Goal: Information Seeking & Learning: Learn about a topic

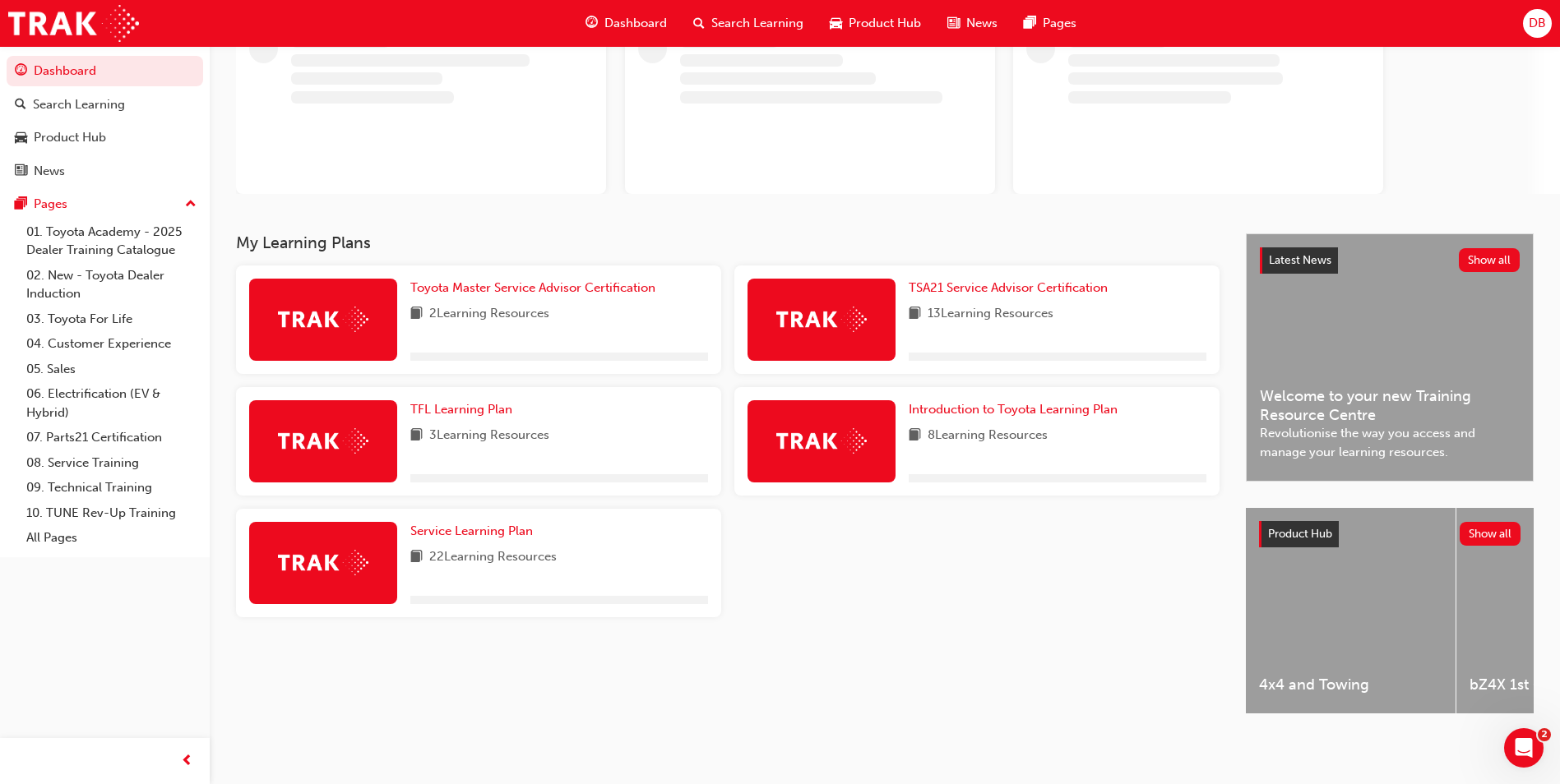
scroll to position [133, 0]
click at [1291, 527] on span "Product Hub" at bounding box center [1300, 534] width 64 height 14
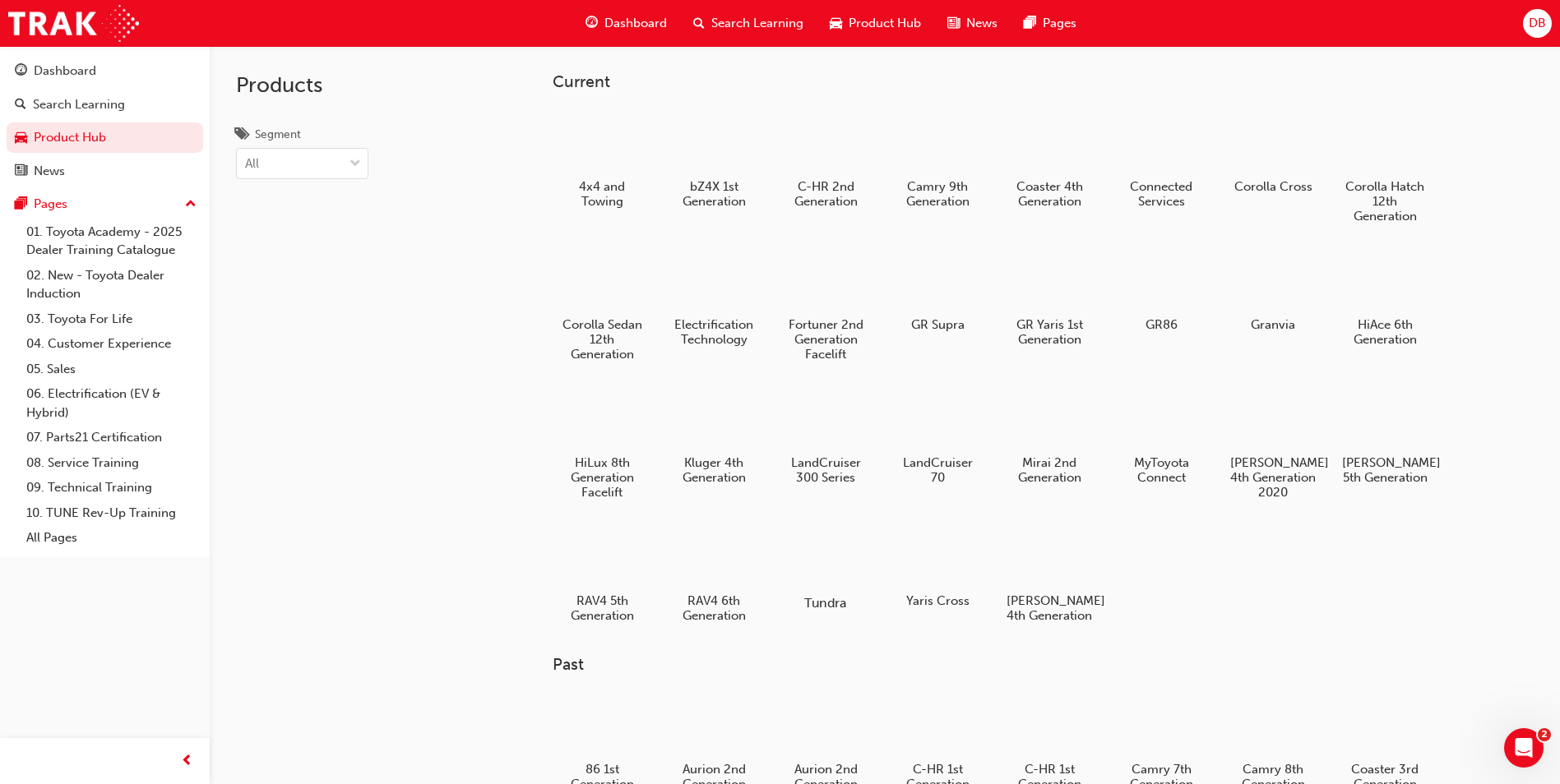
click at [840, 562] on div at bounding box center [827, 555] width 92 height 65
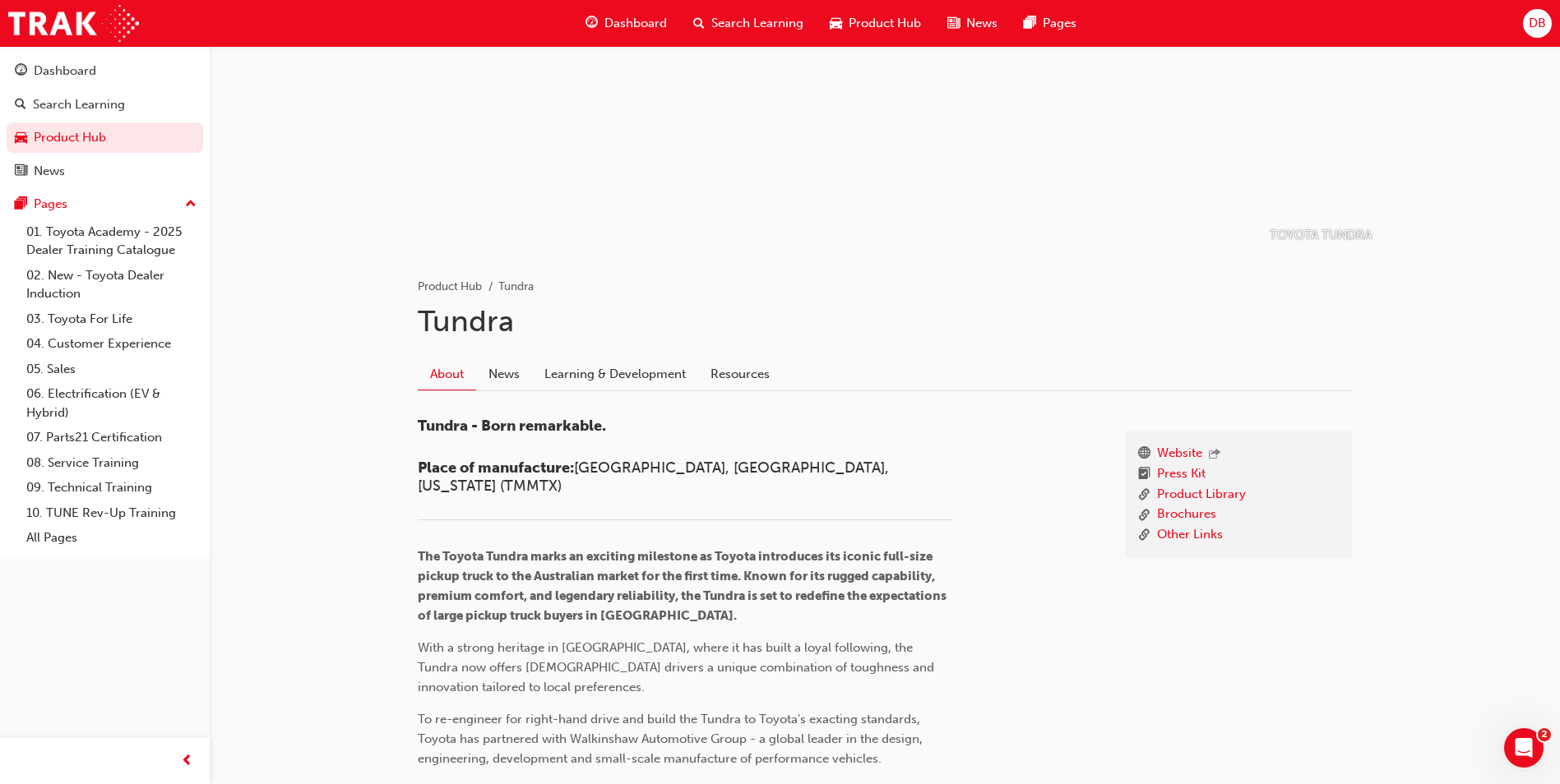
scroll to position [164, 0]
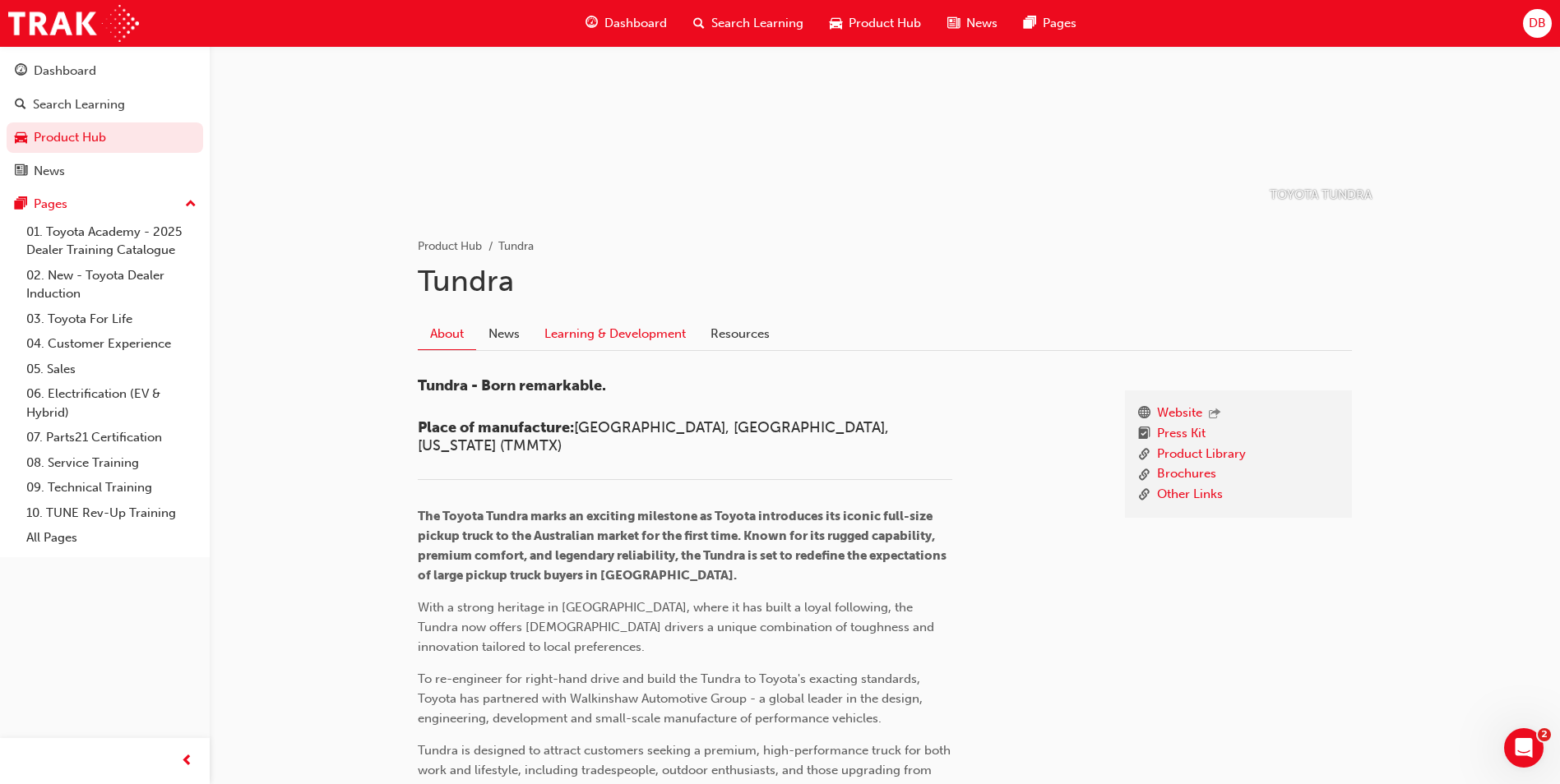
click at [674, 341] on link "Learning & Development" at bounding box center [615, 334] width 166 height 31
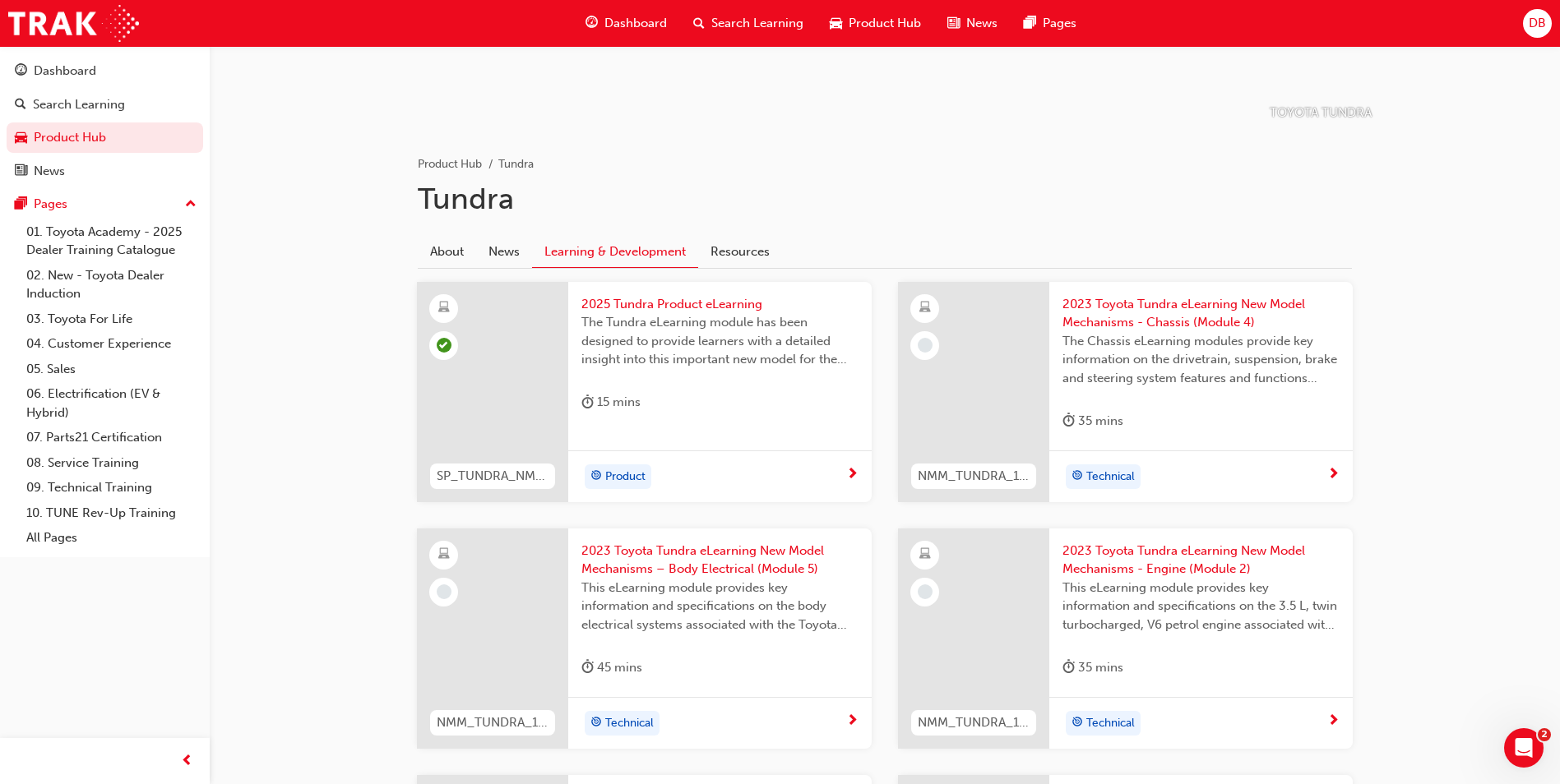
scroll to position [329, 0]
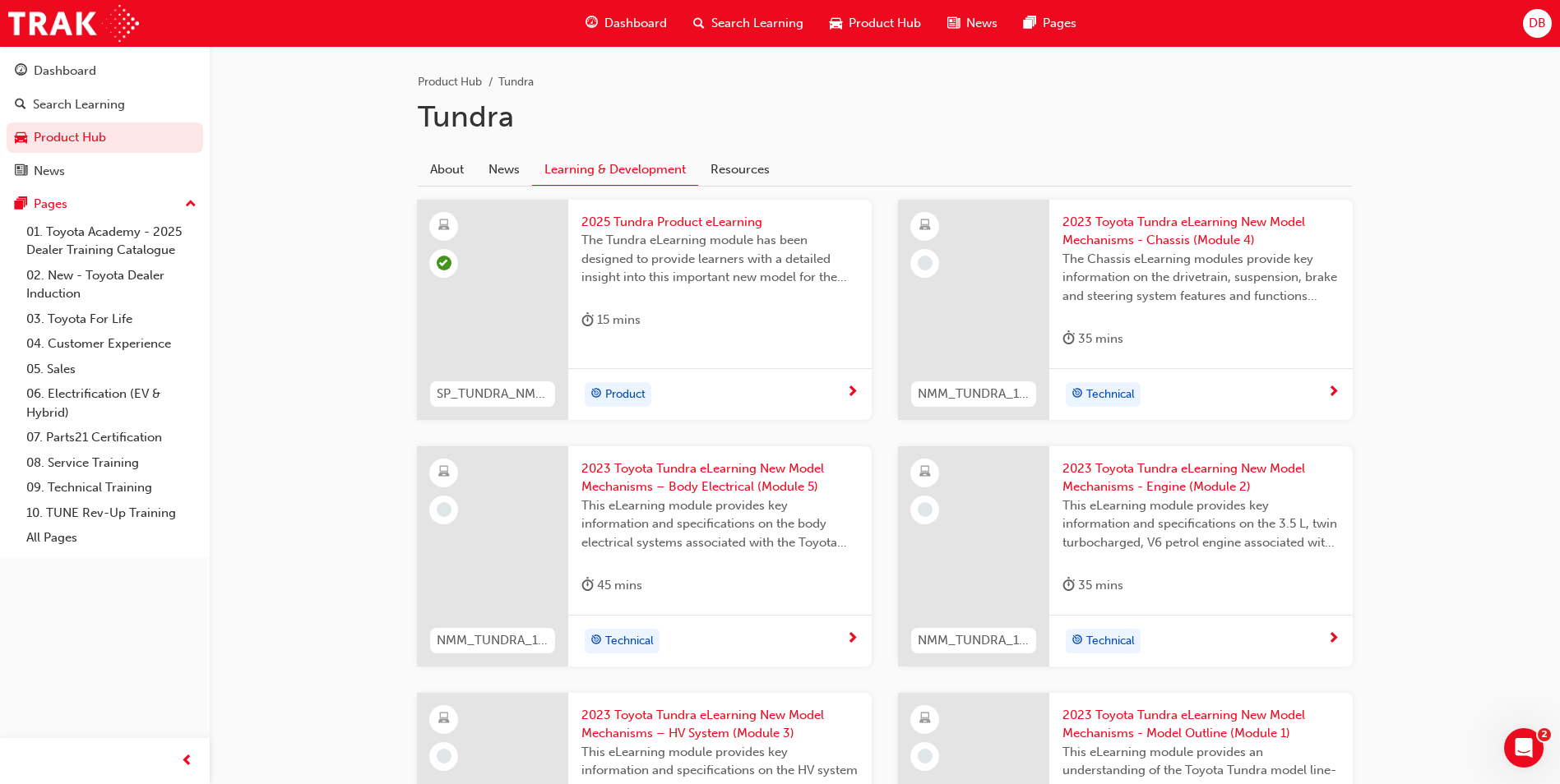
click at [1139, 480] on span "2023 Toyota Tundra eLearning New Model Mechanisms - Engine (Module 2)" at bounding box center [1201, 477] width 277 height 37
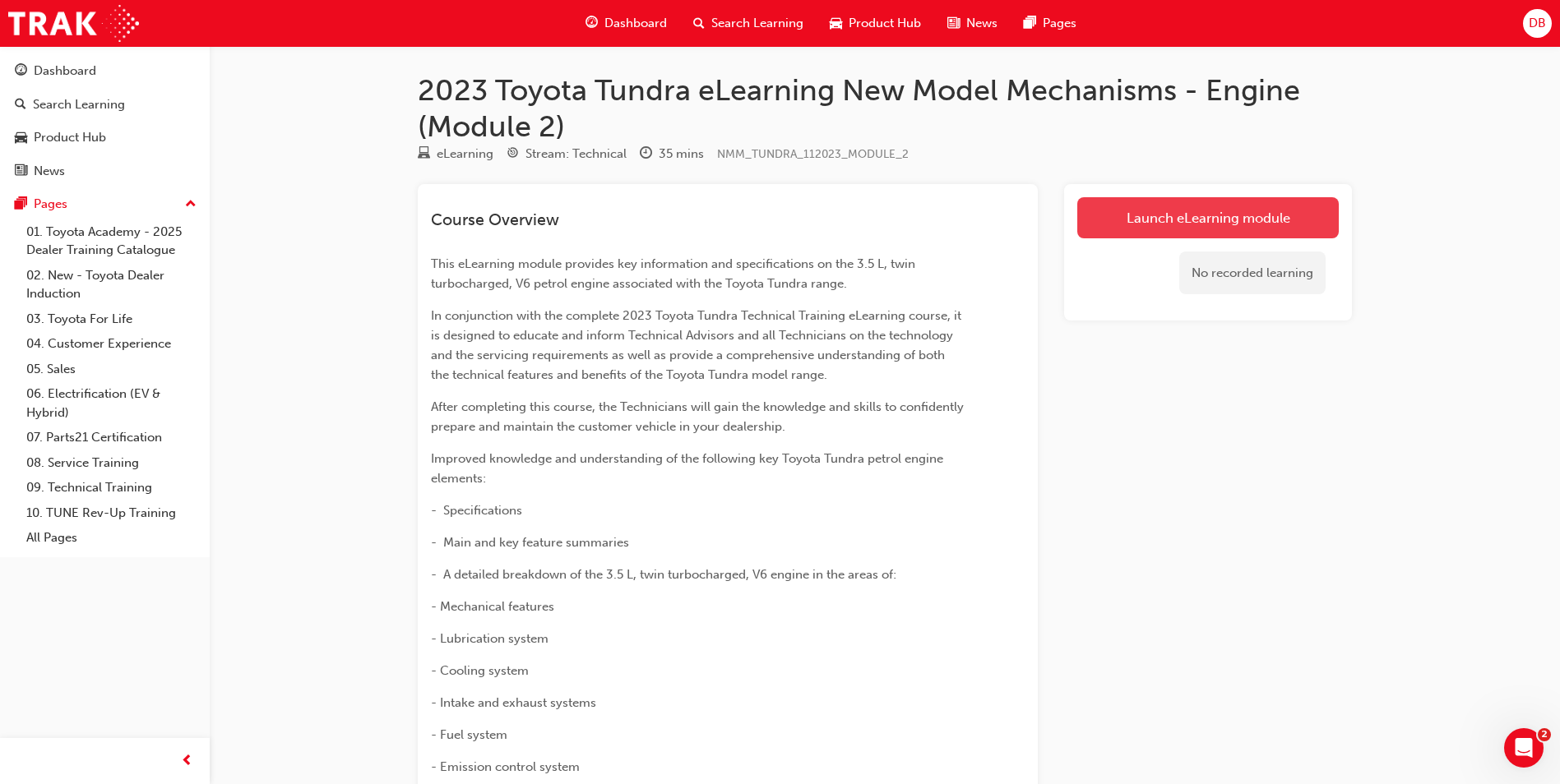
click at [1155, 222] on link "Launch eLearning module" at bounding box center [1208, 218] width 261 height 41
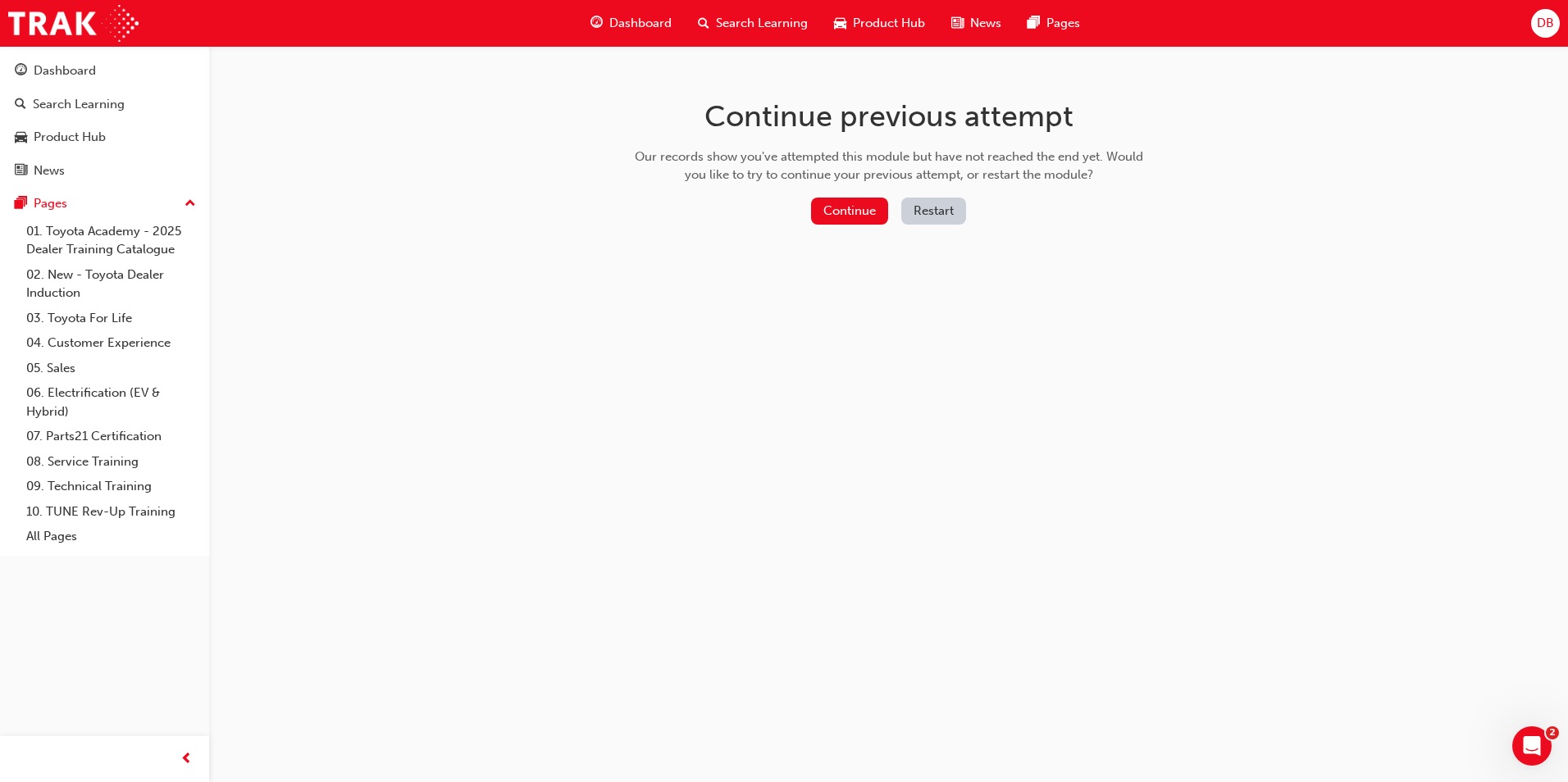
click at [908, 208] on button "Restart" at bounding box center [933, 211] width 64 height 27
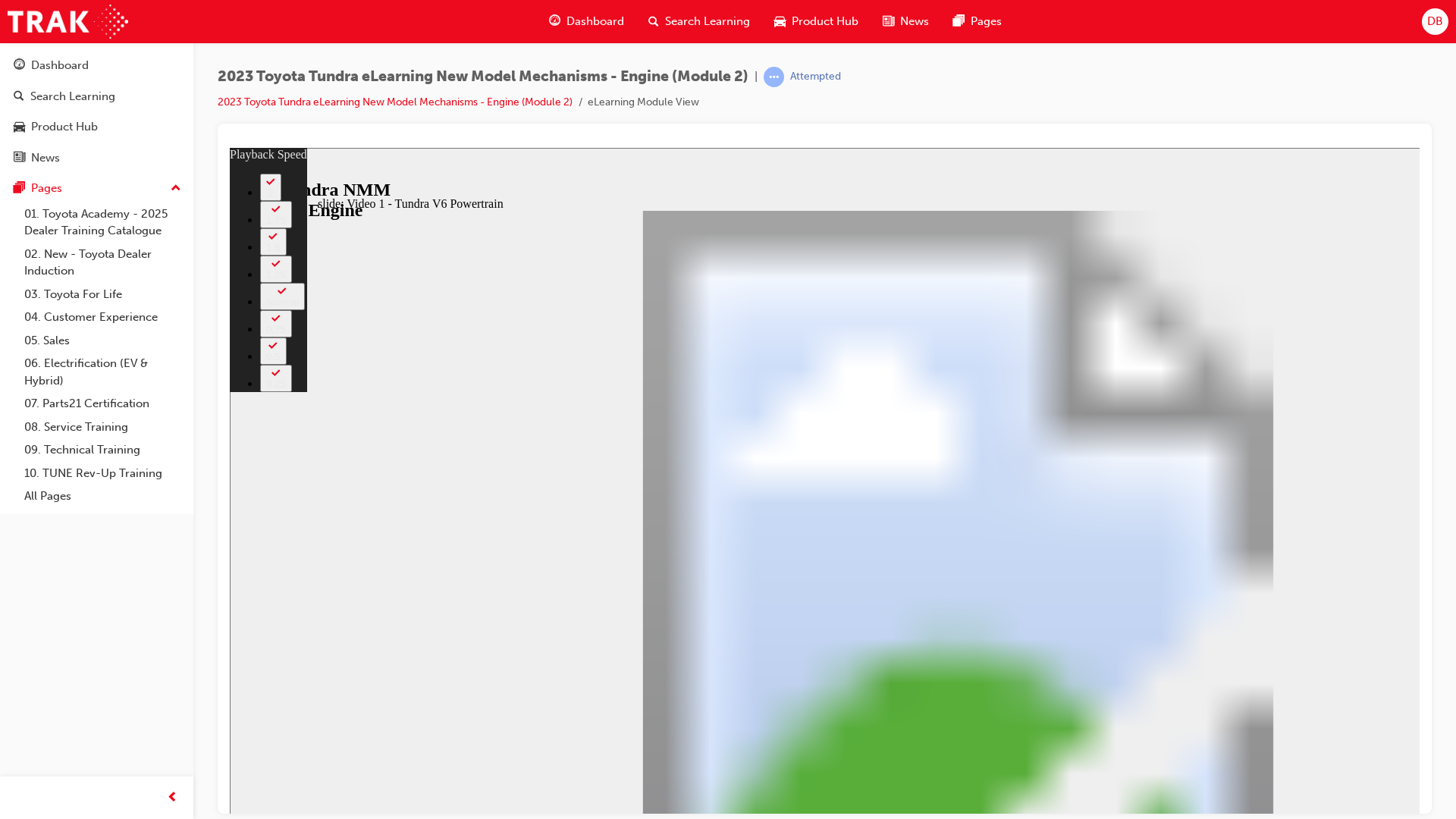
type input "199"
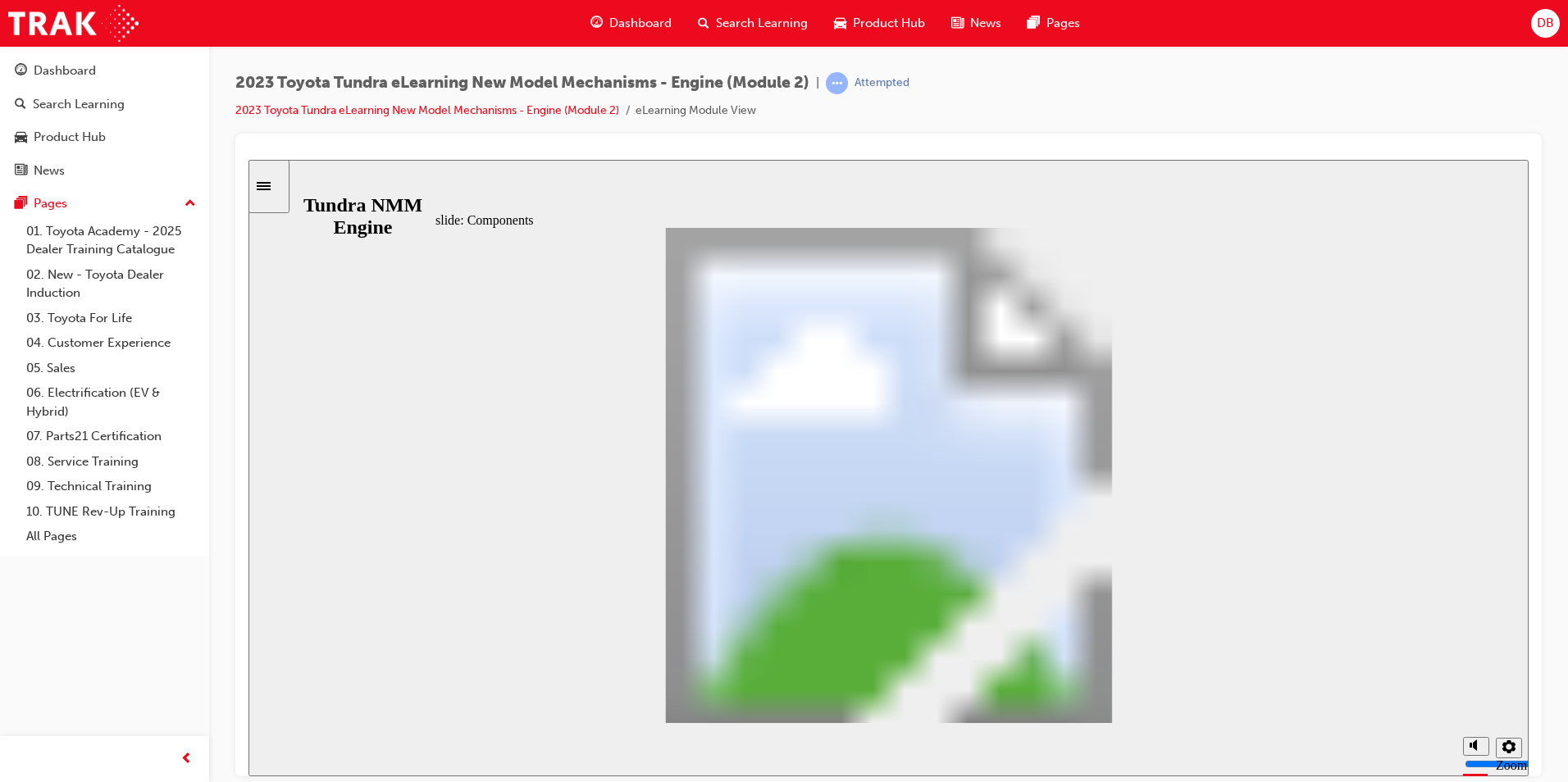
type input "3"
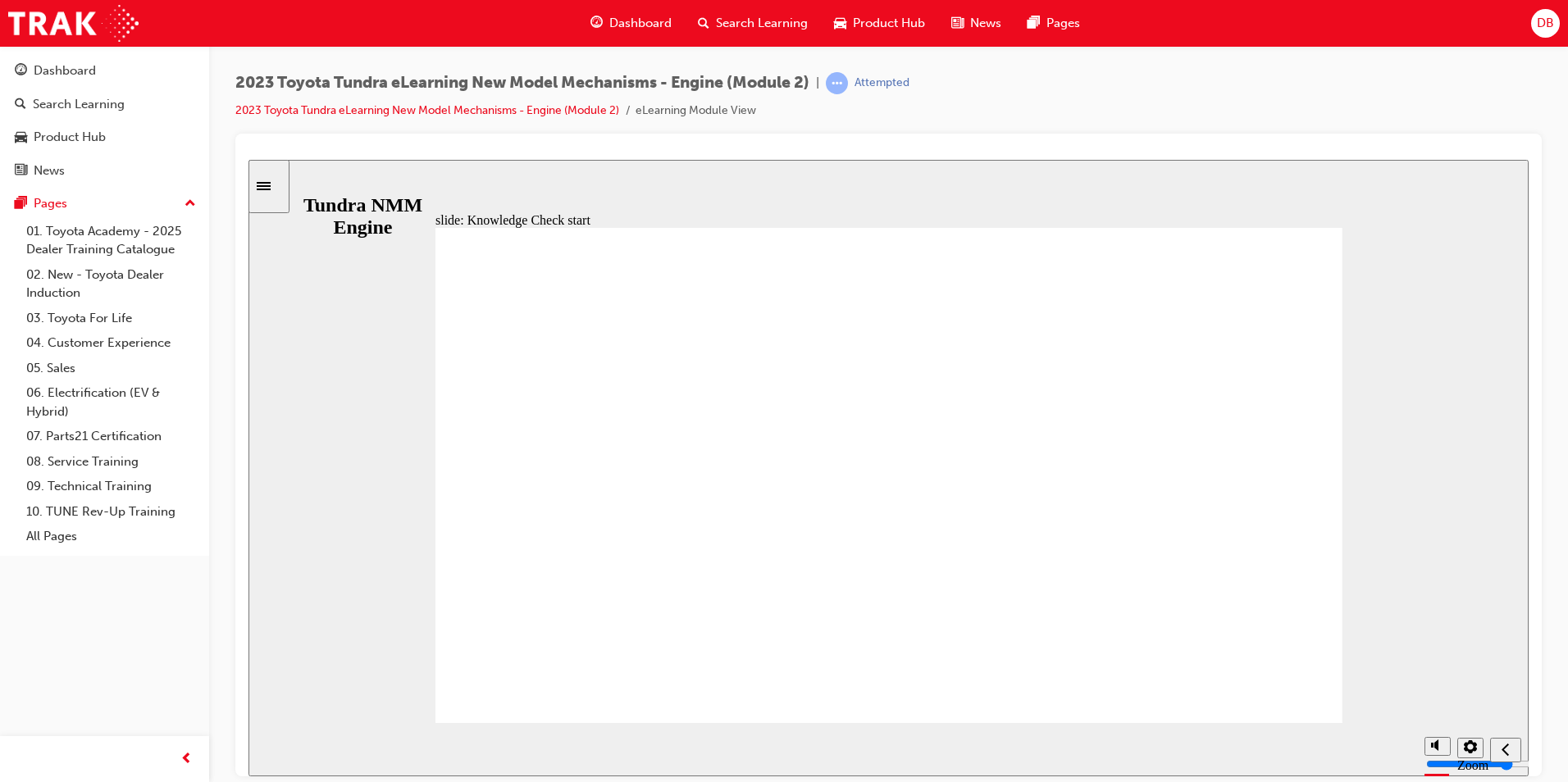
radio input "false"
radio input "true"
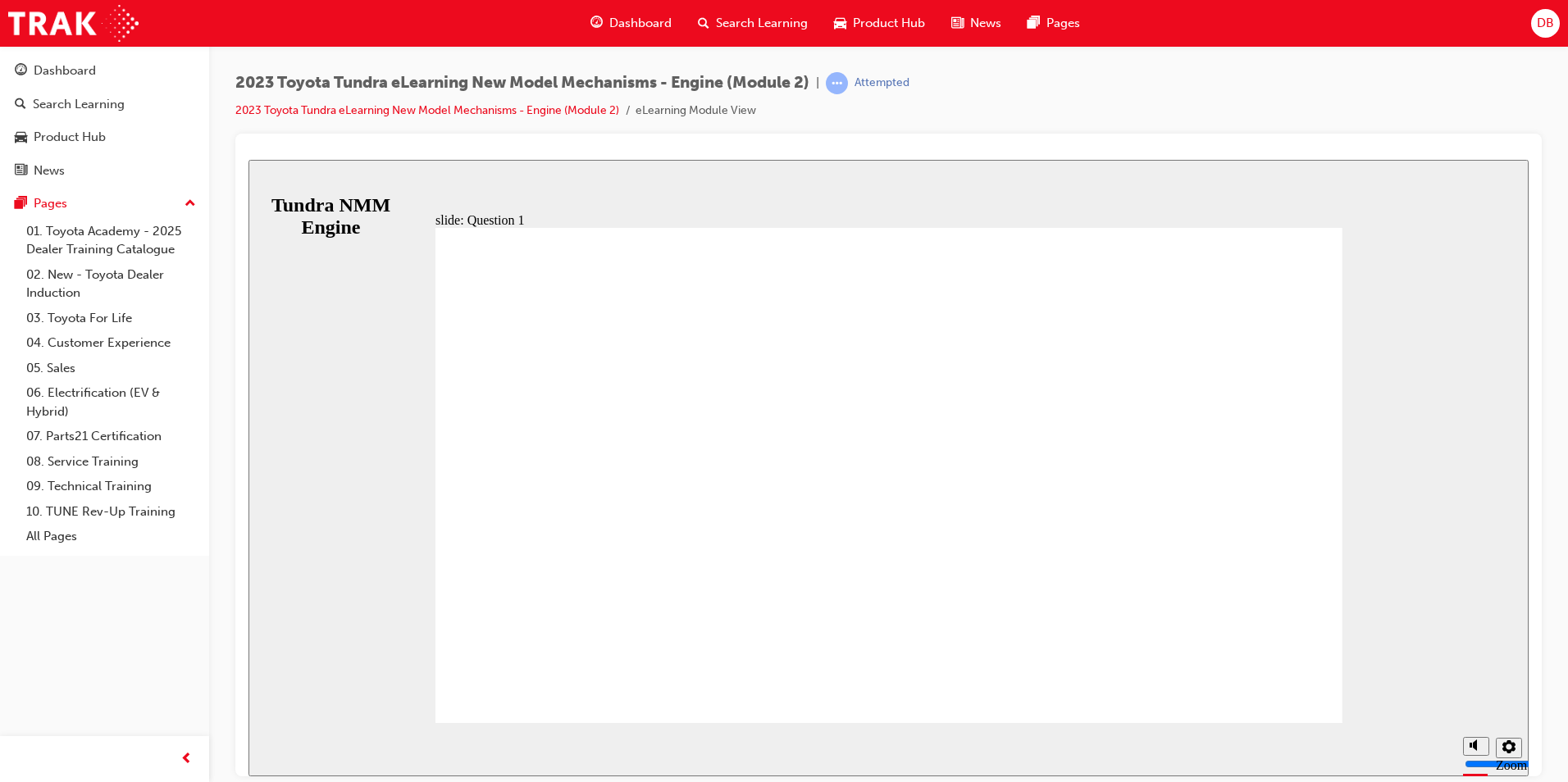
radio input "true"
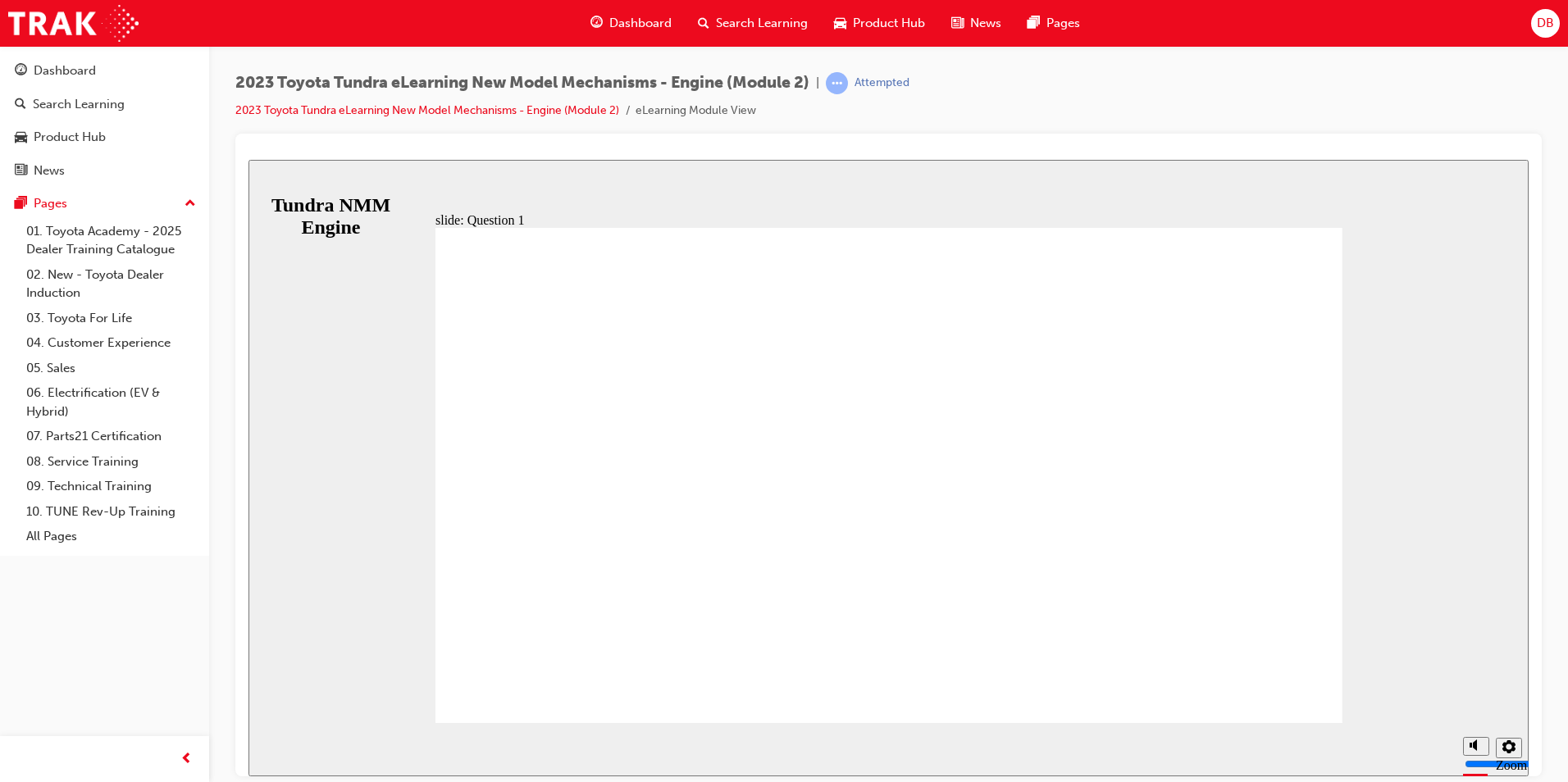
radio input "true"
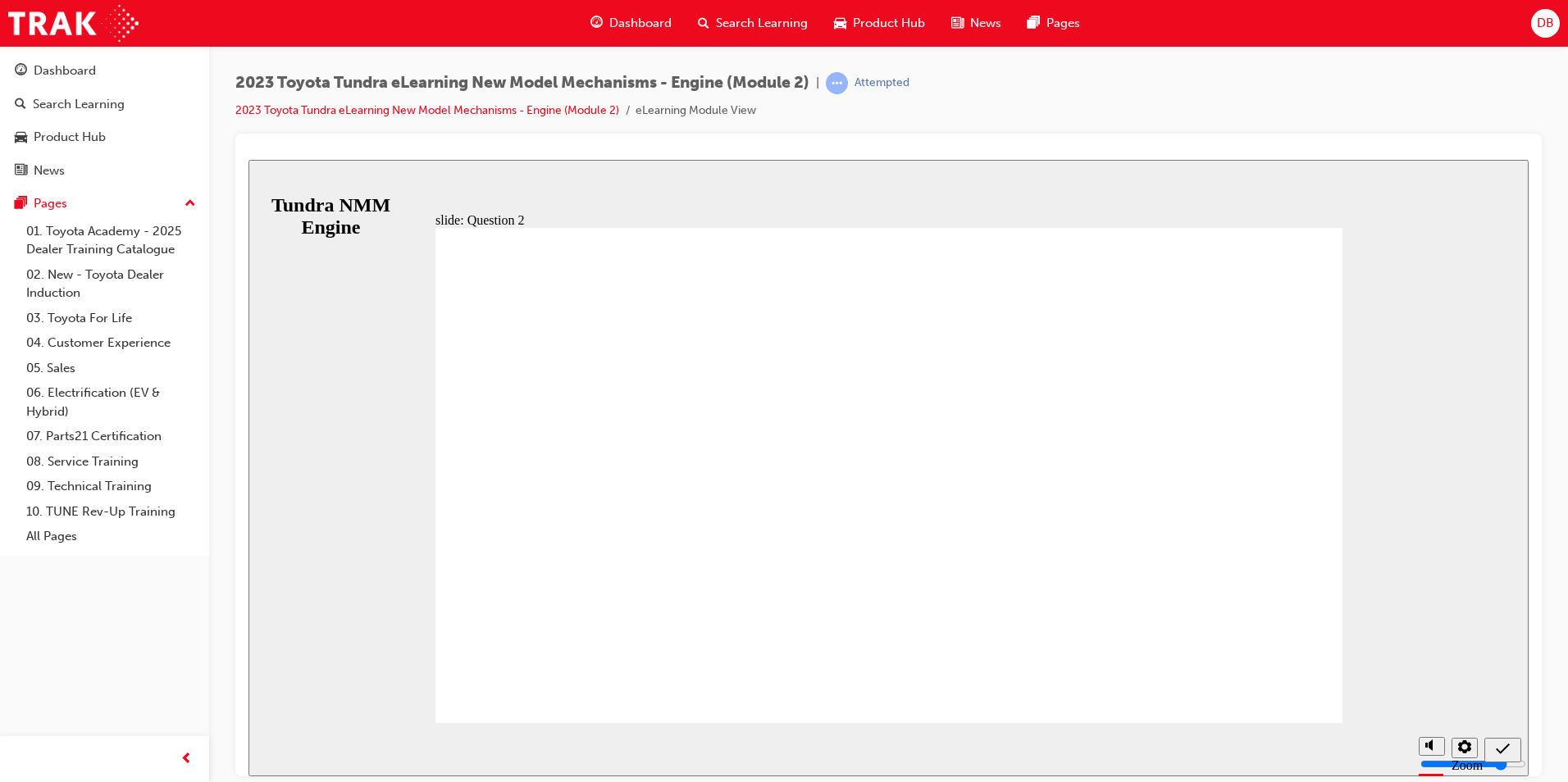
radio input "true"
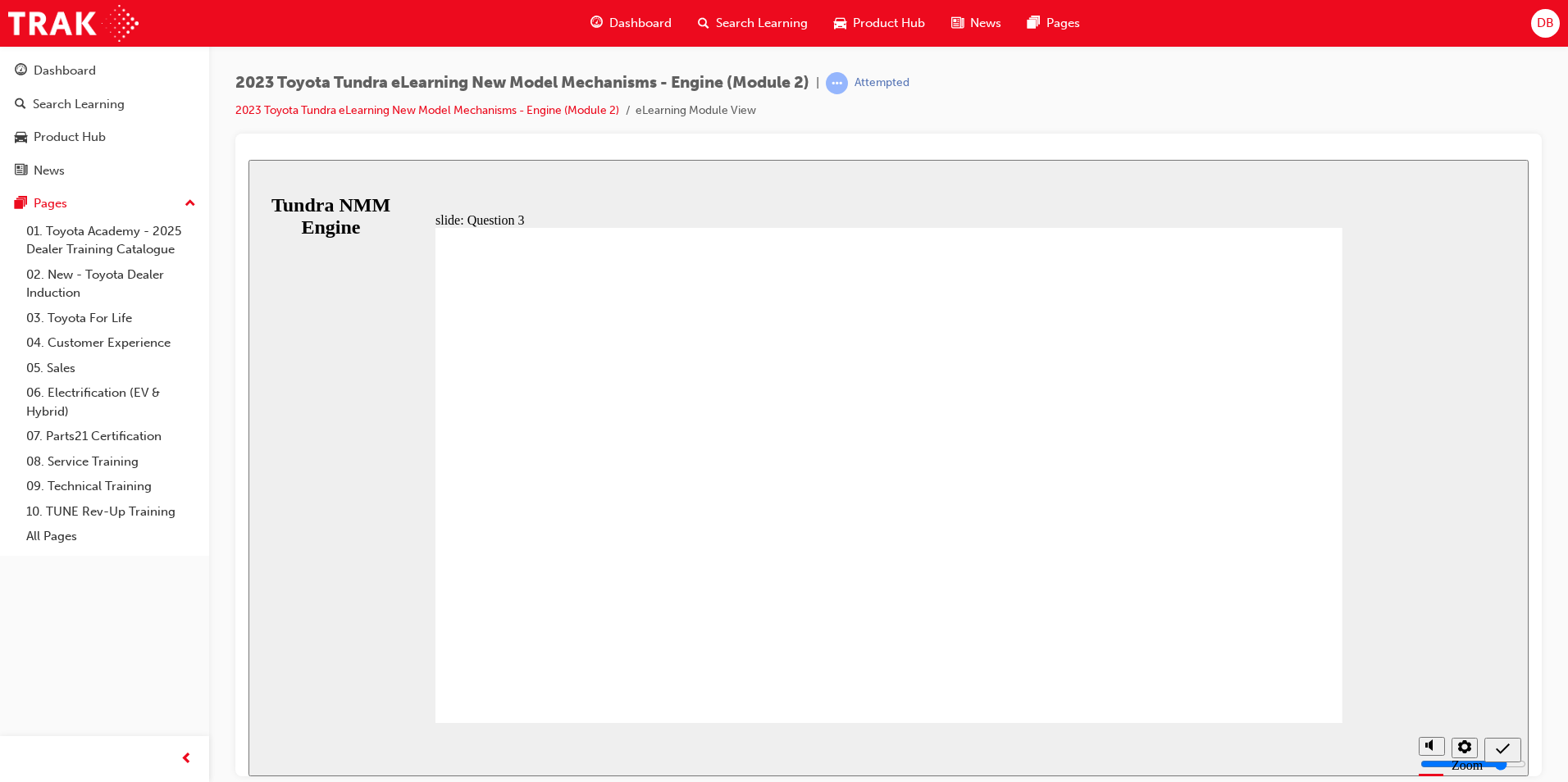
radio input "true"
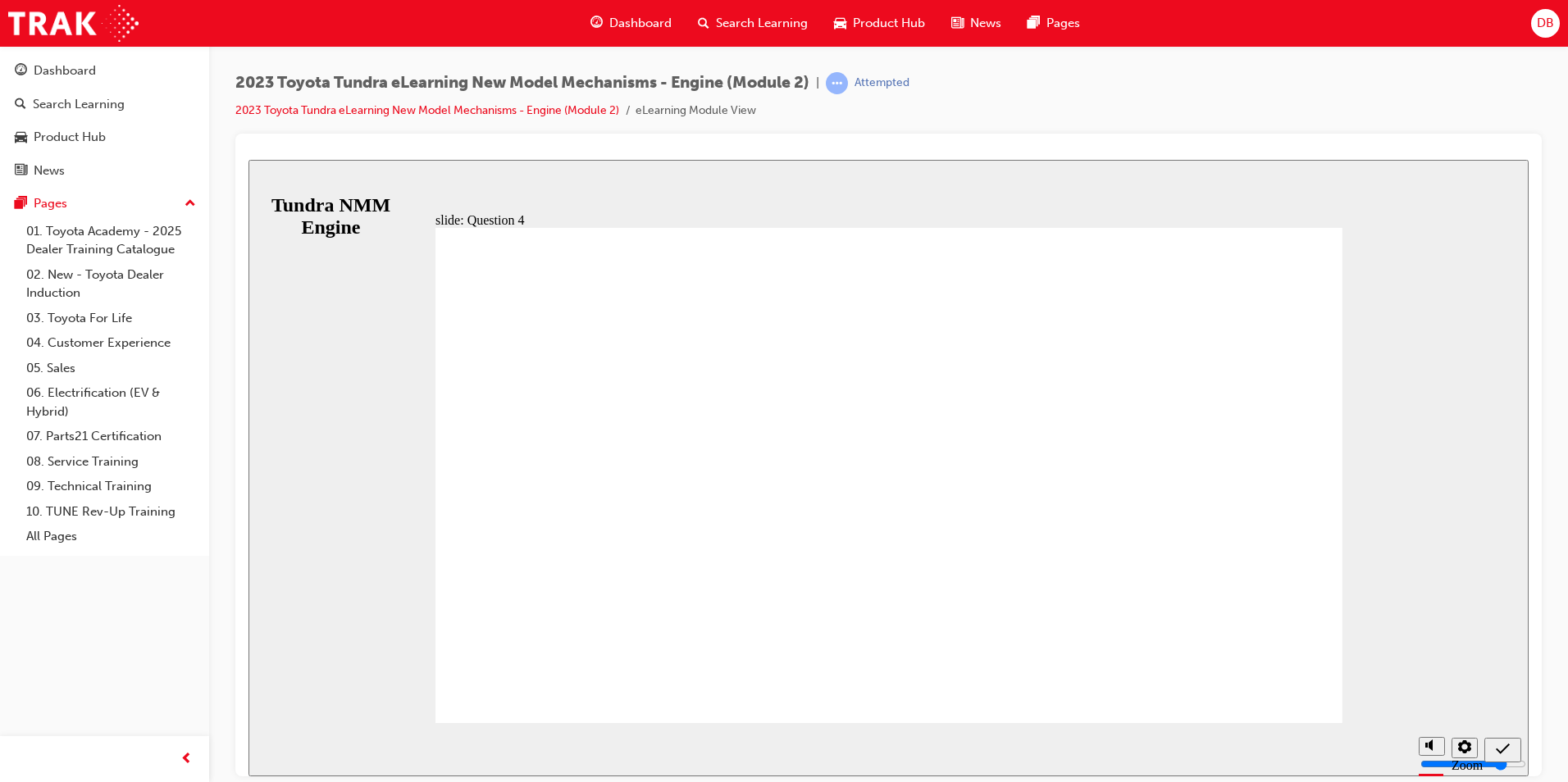
radio input "true"
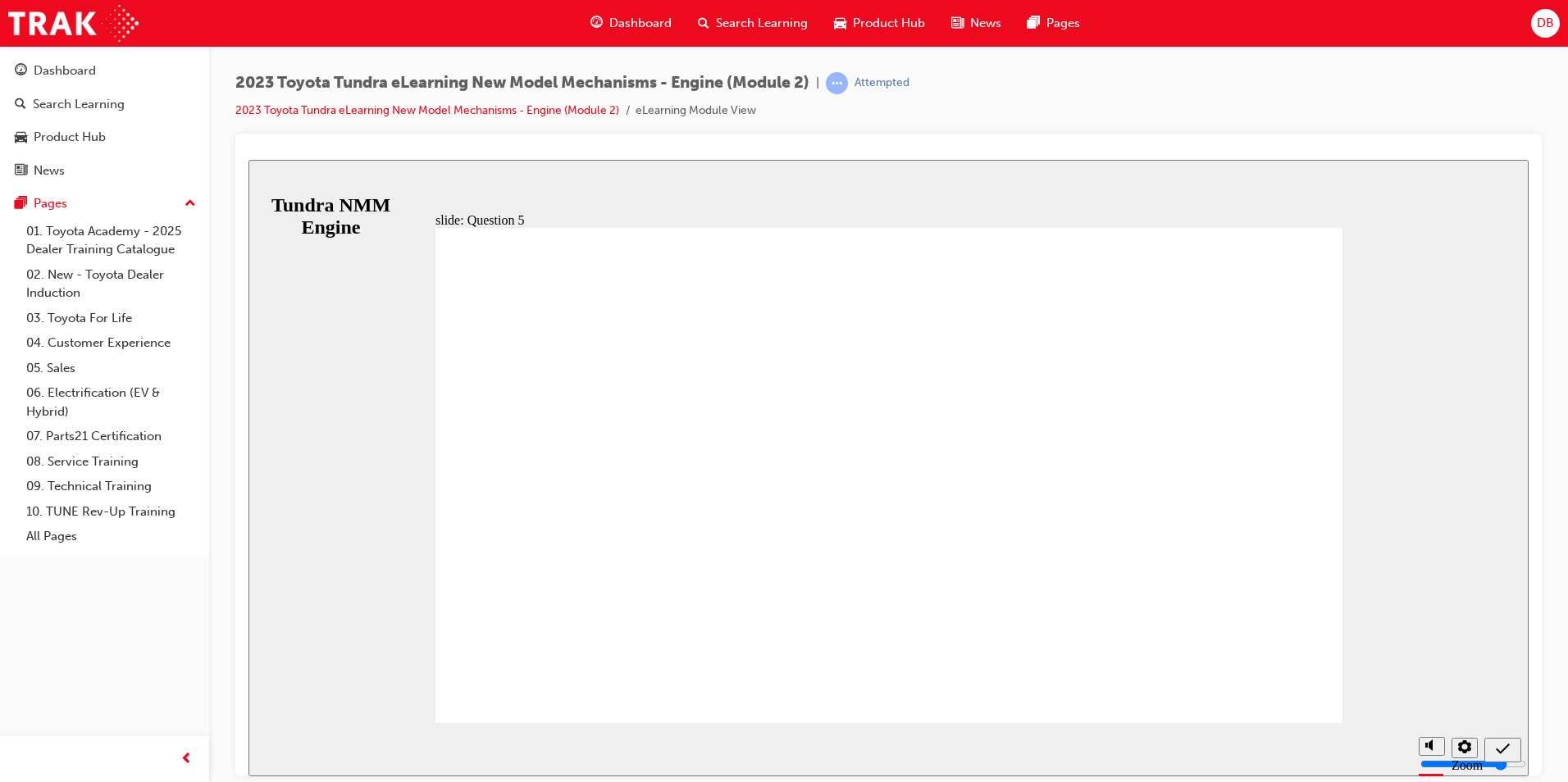
click at [274, 180] on div "Sidebar Toggle" at bounding box center [268, 186] width 28 height 13
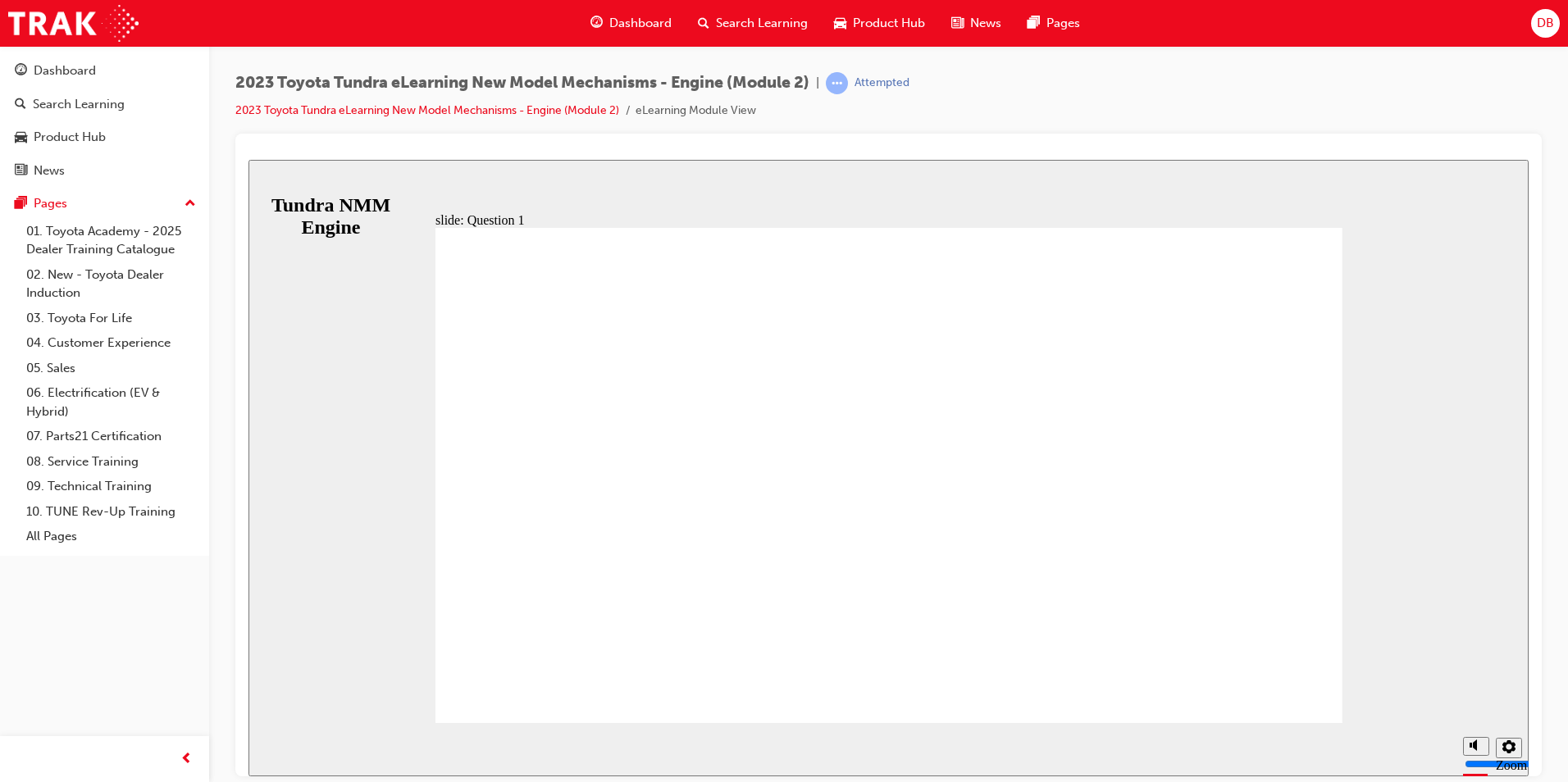
radio input "true"
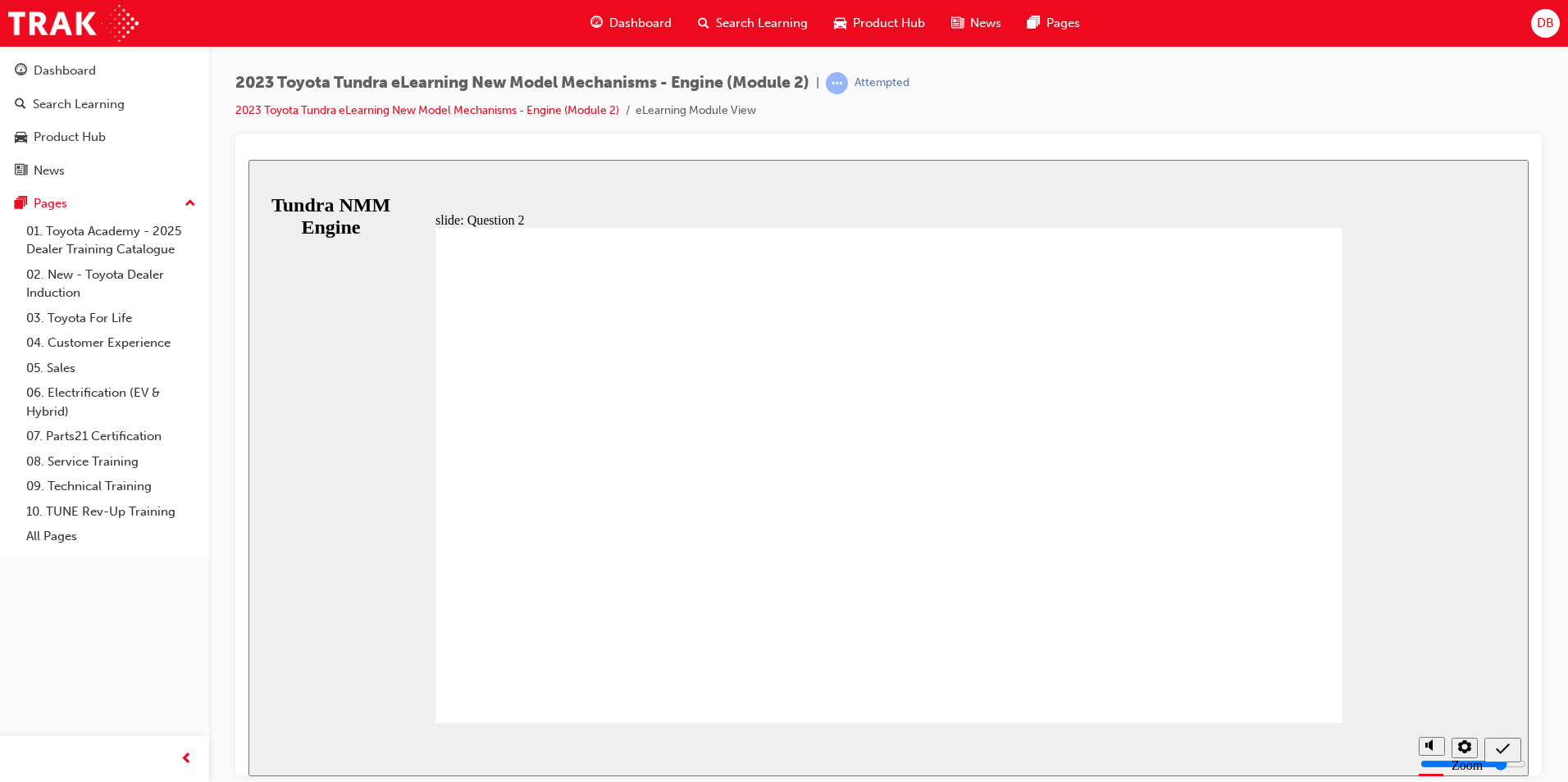
radio input "true"
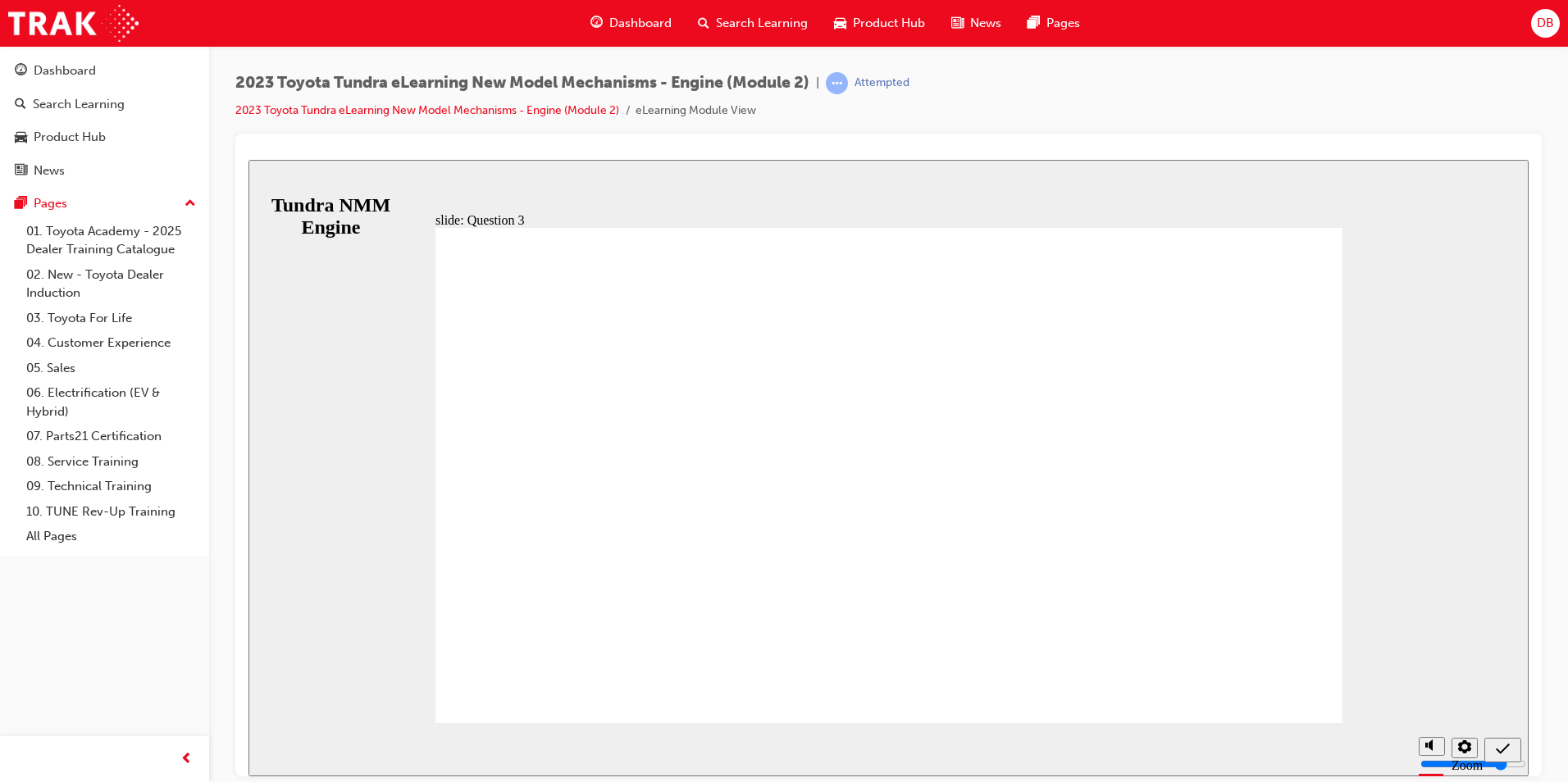
drag, startPoint x: 634, startPoint y: 600, endPoint x: 751, endPoint y: 612, distance: 117.6
radio input "true"
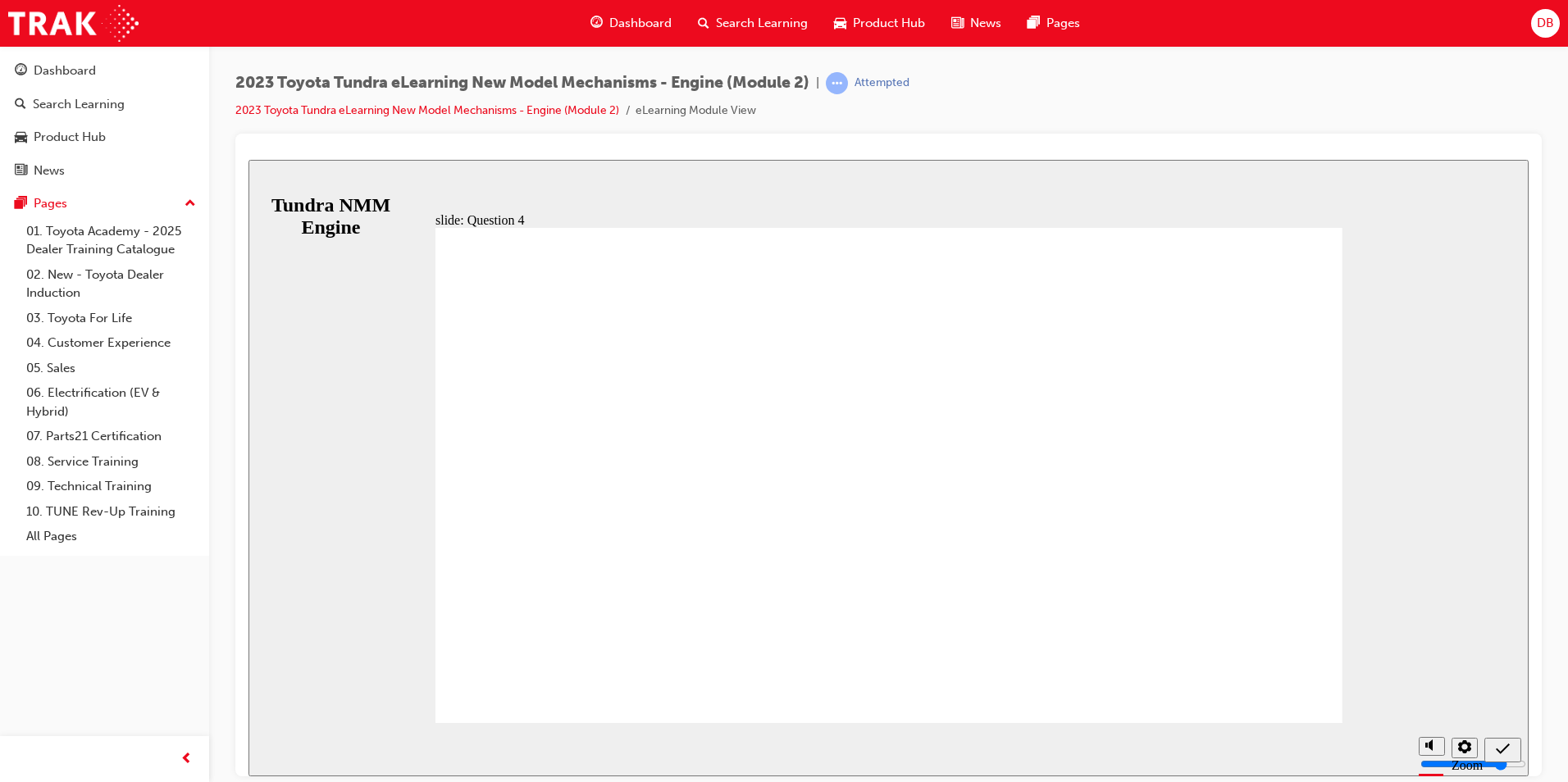
radio input "true"
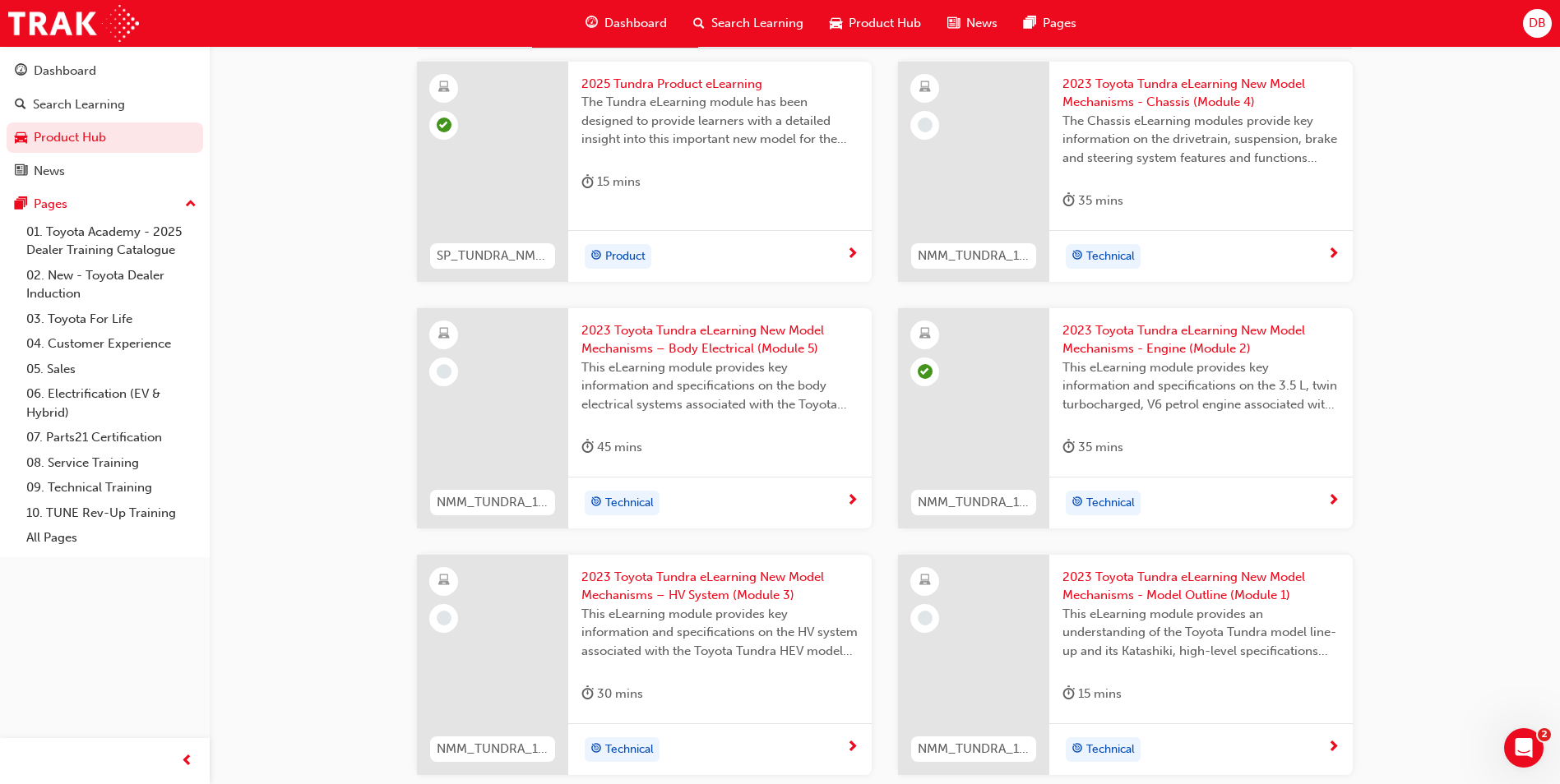
scroll to position [493, 0]
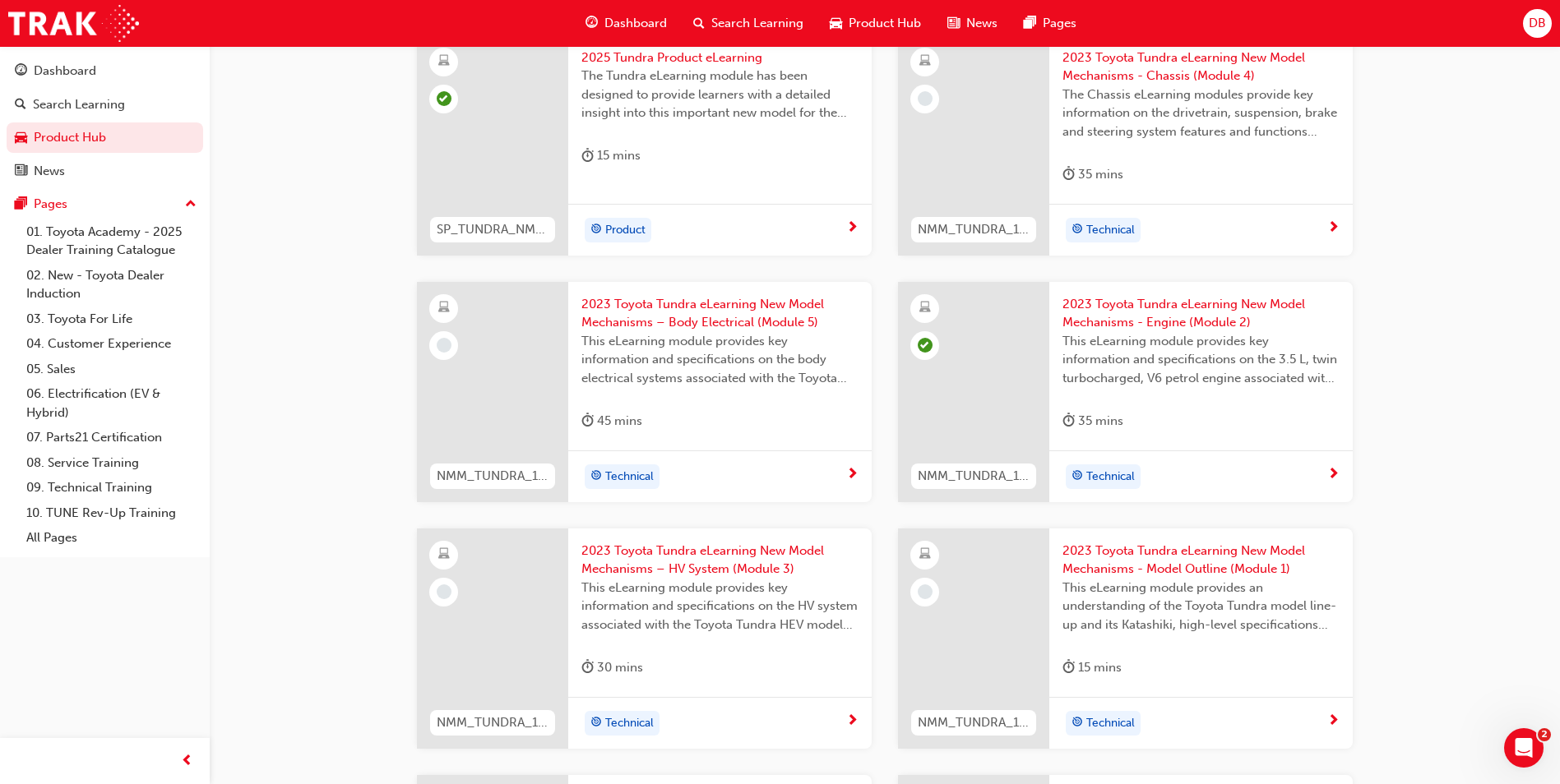
click at [723, 567] on span "2023 Toyota Tundra eLearning New Model Mechanisms – HV System (Module 3)" at bounding box center [720, 560] width 277 height 37
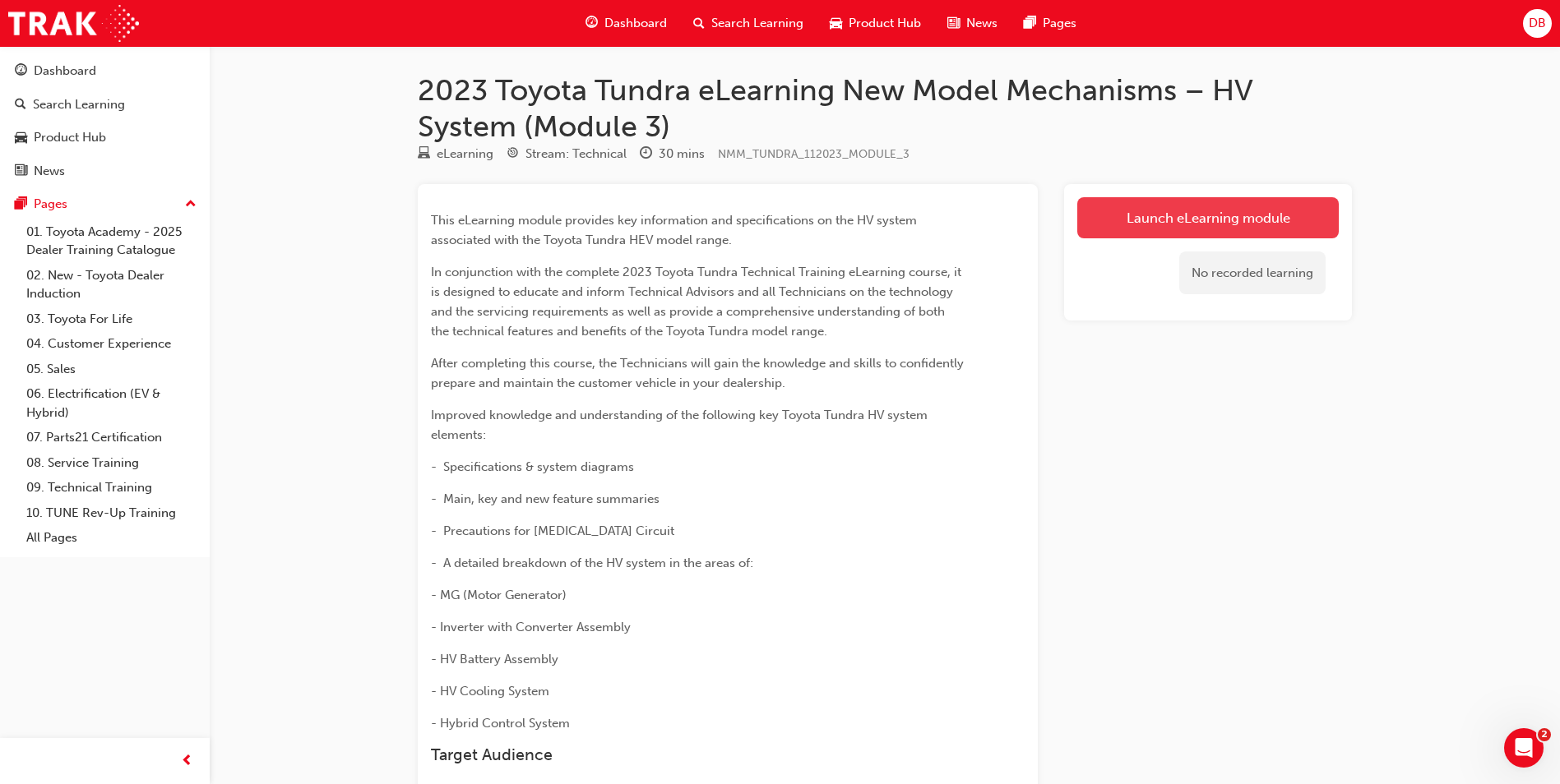
click at [1167, 218] on link "Launch eLearning module" at bounding box center [1208, 218] width 261 height 41
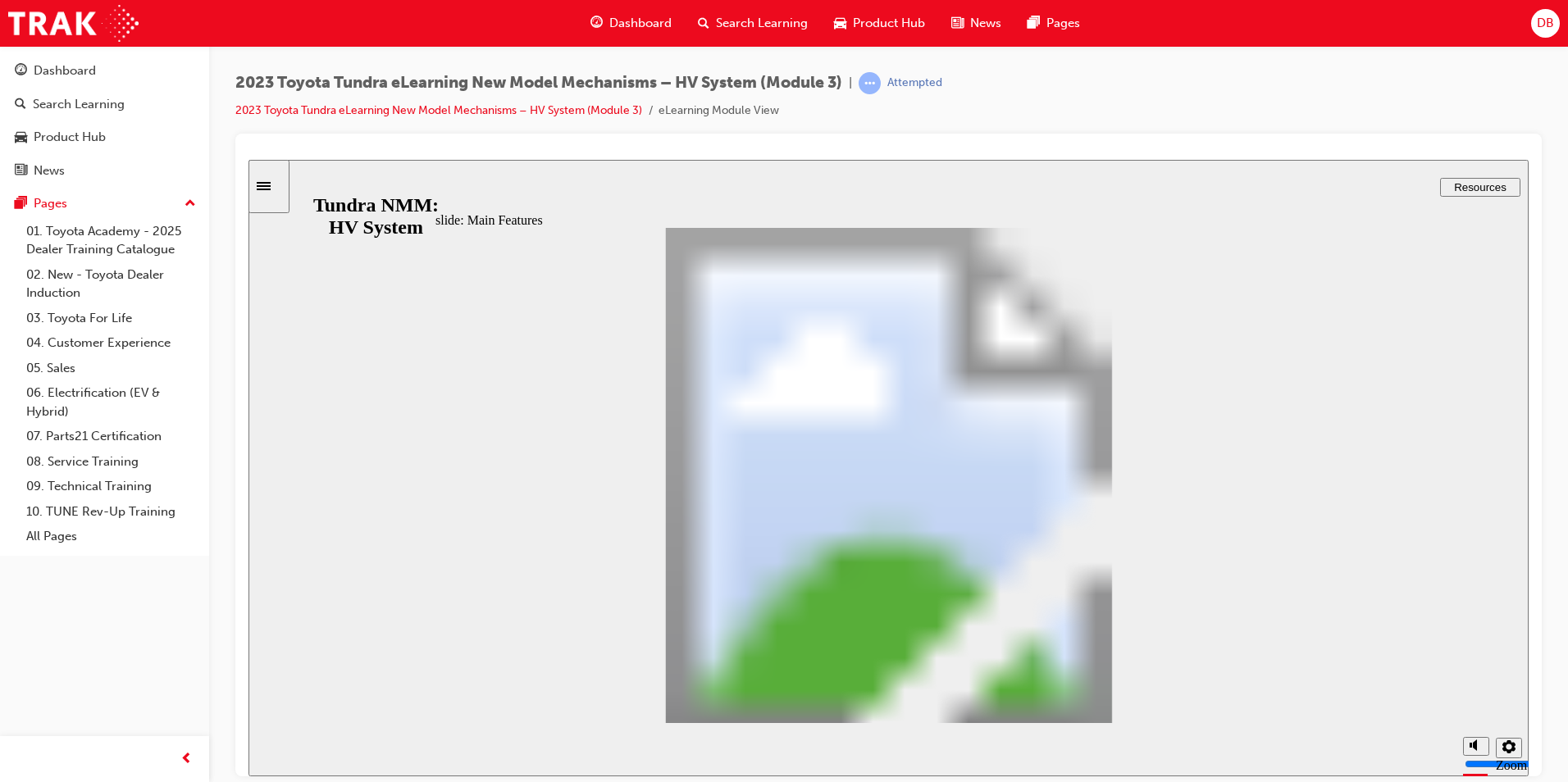
scroll to position [356, 0]
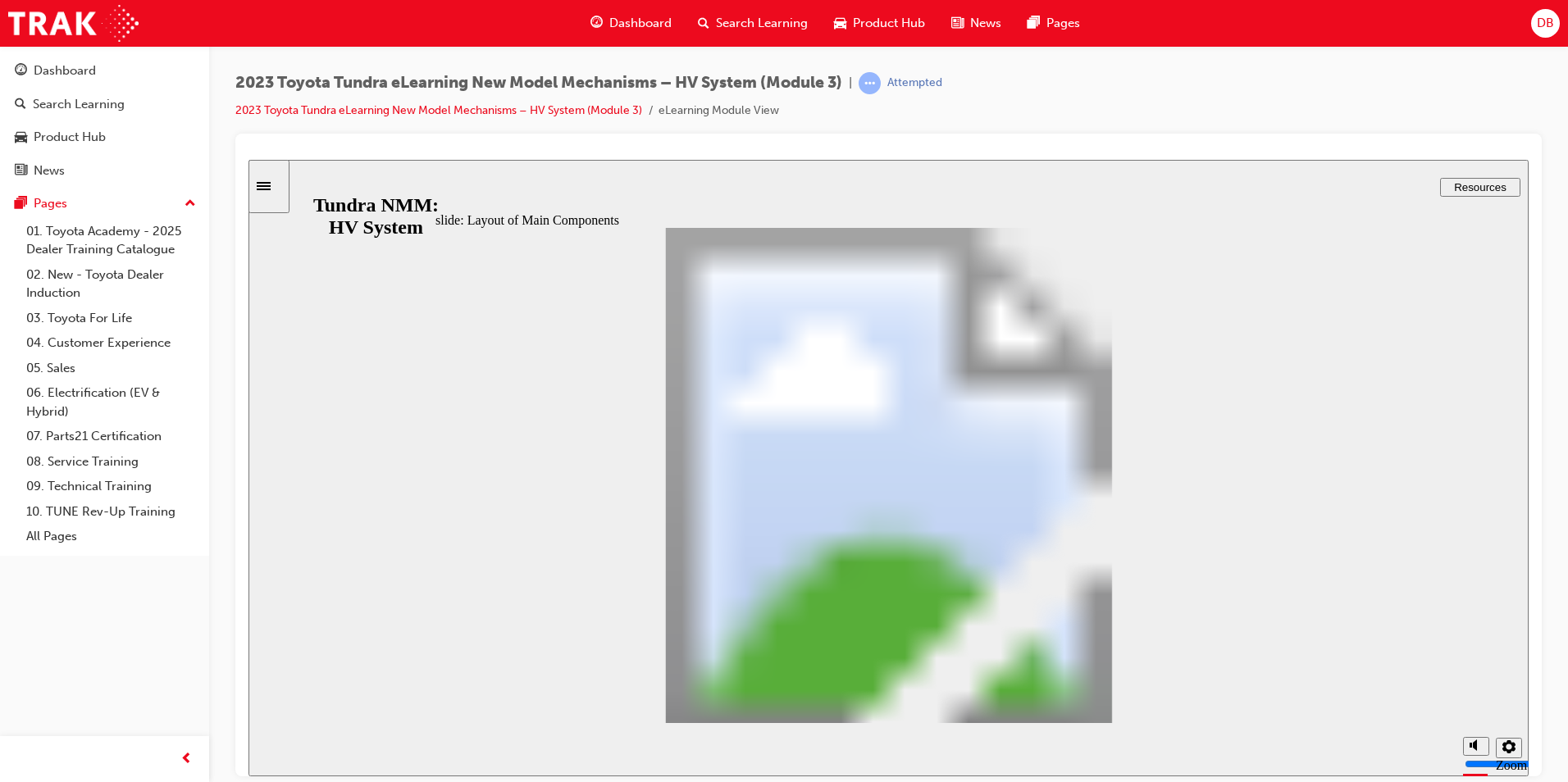
drag, startPoint x: 635, startPoint y: 511, endPoint x: 848, endPoint y: 455, distance: 220.2
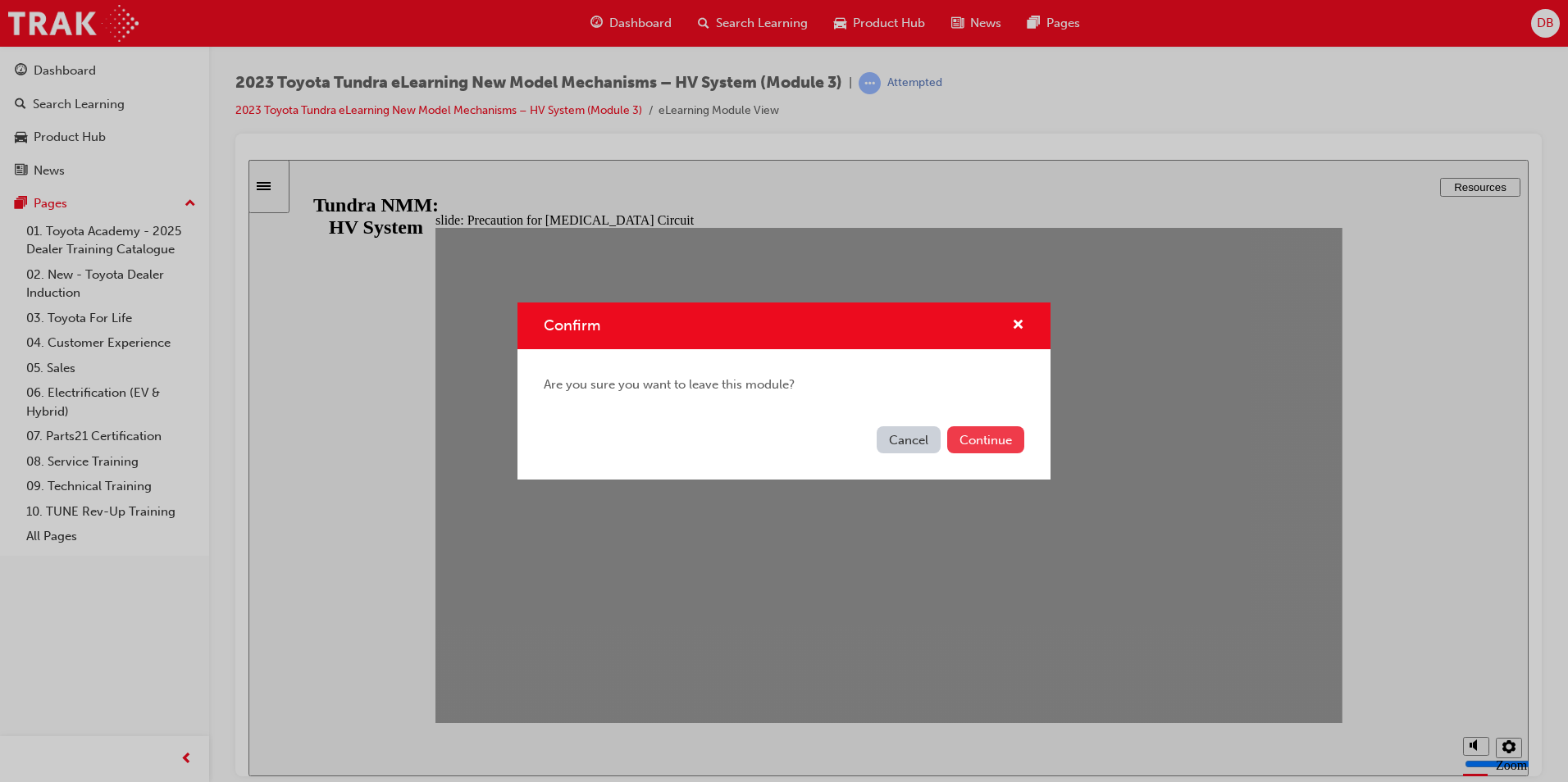
click at [971, 441] on button "Continue" at bounding box center [985, 440] width 77 height 27
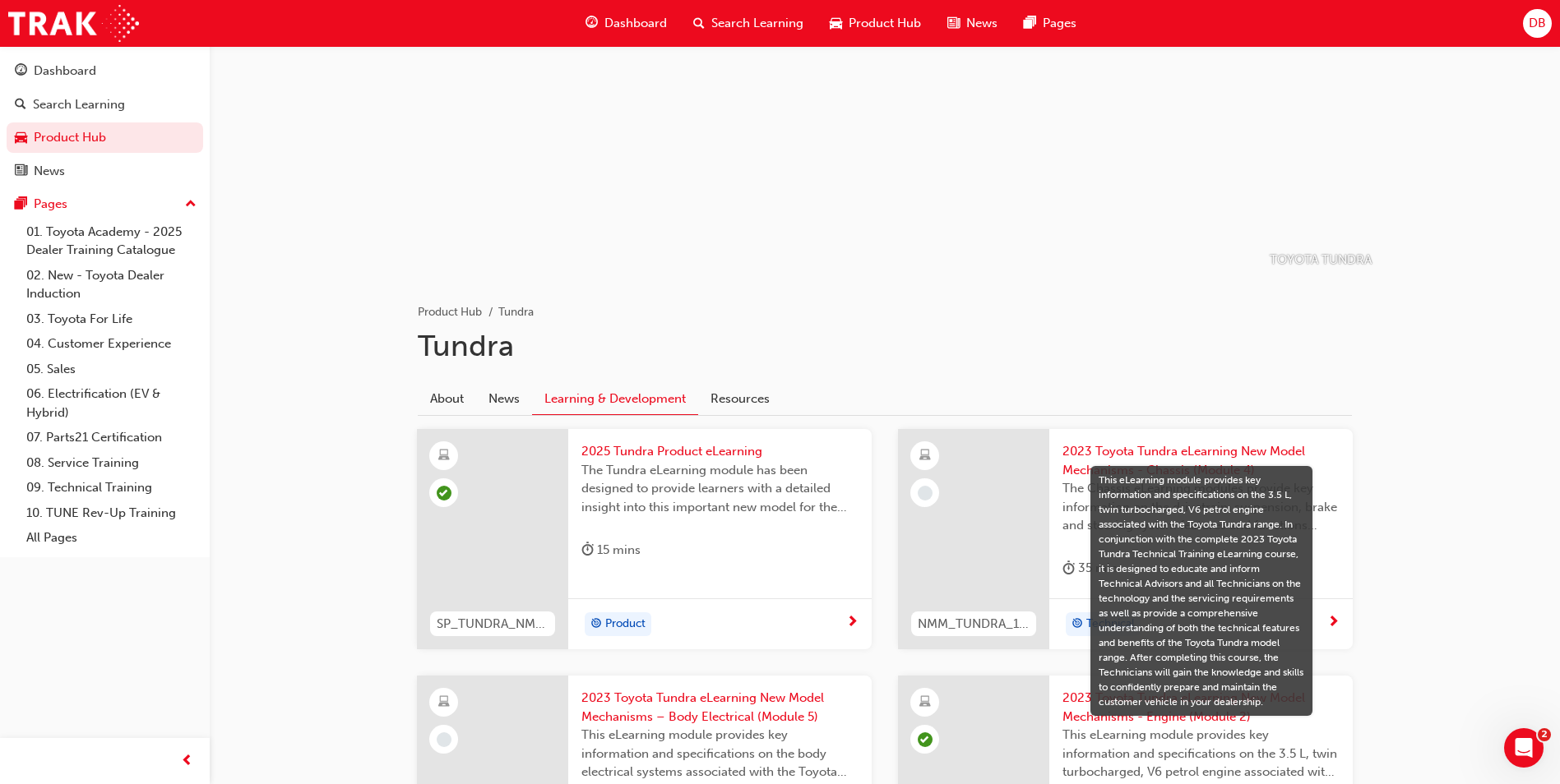
scroll to position [83, 0]
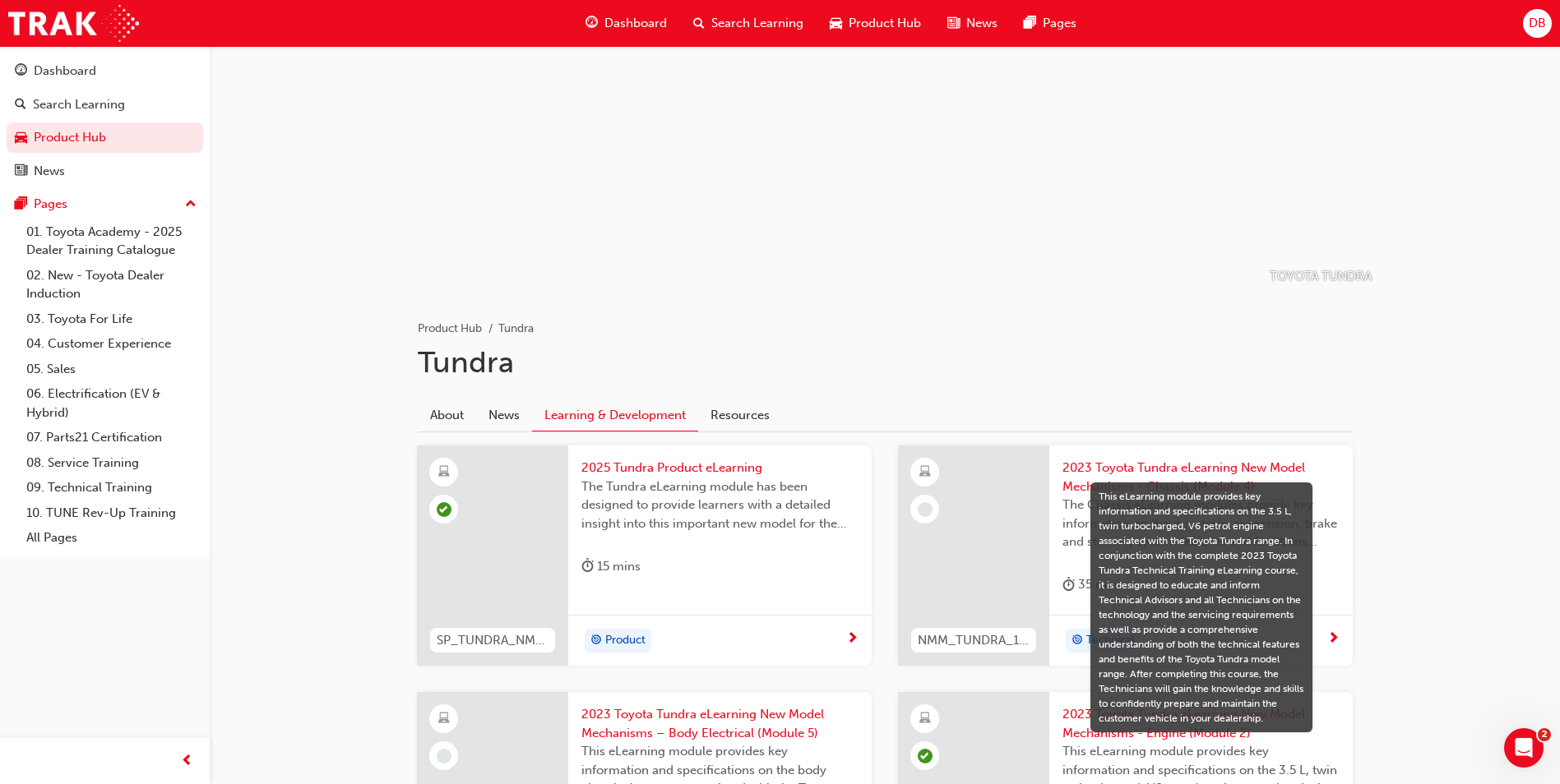
click at [705, 464] on span "2025 Tundra Product eLearning" at bounding box center [720, 467] width 277 height 19
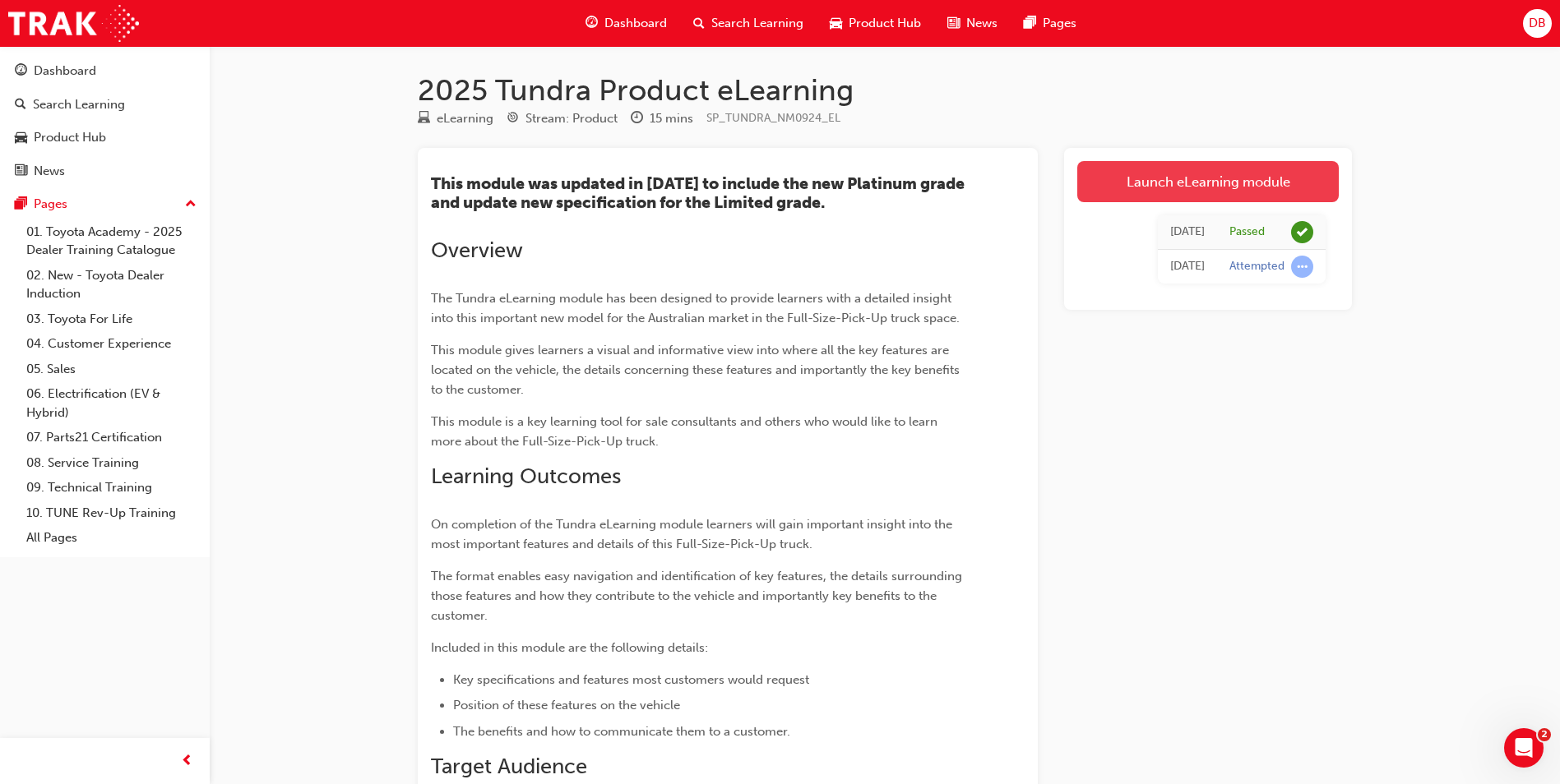
click at [1206, 187] on link "Launch eLearning module" at bounding box center [1208, 182] width 261 height 41
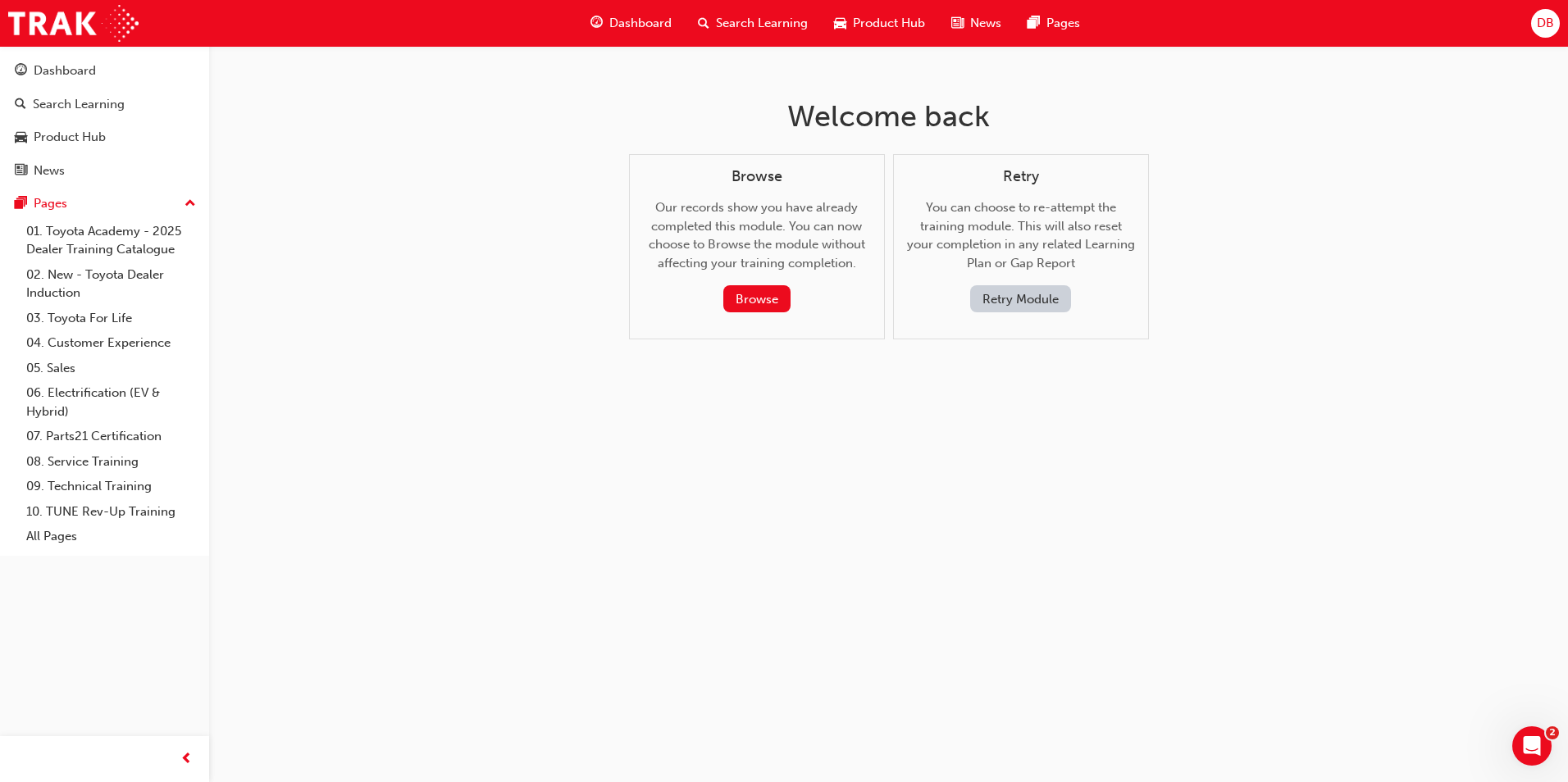
click at [999, 301] on button "Retry Module" at bounding box center [1020, 299] width 101 height 27
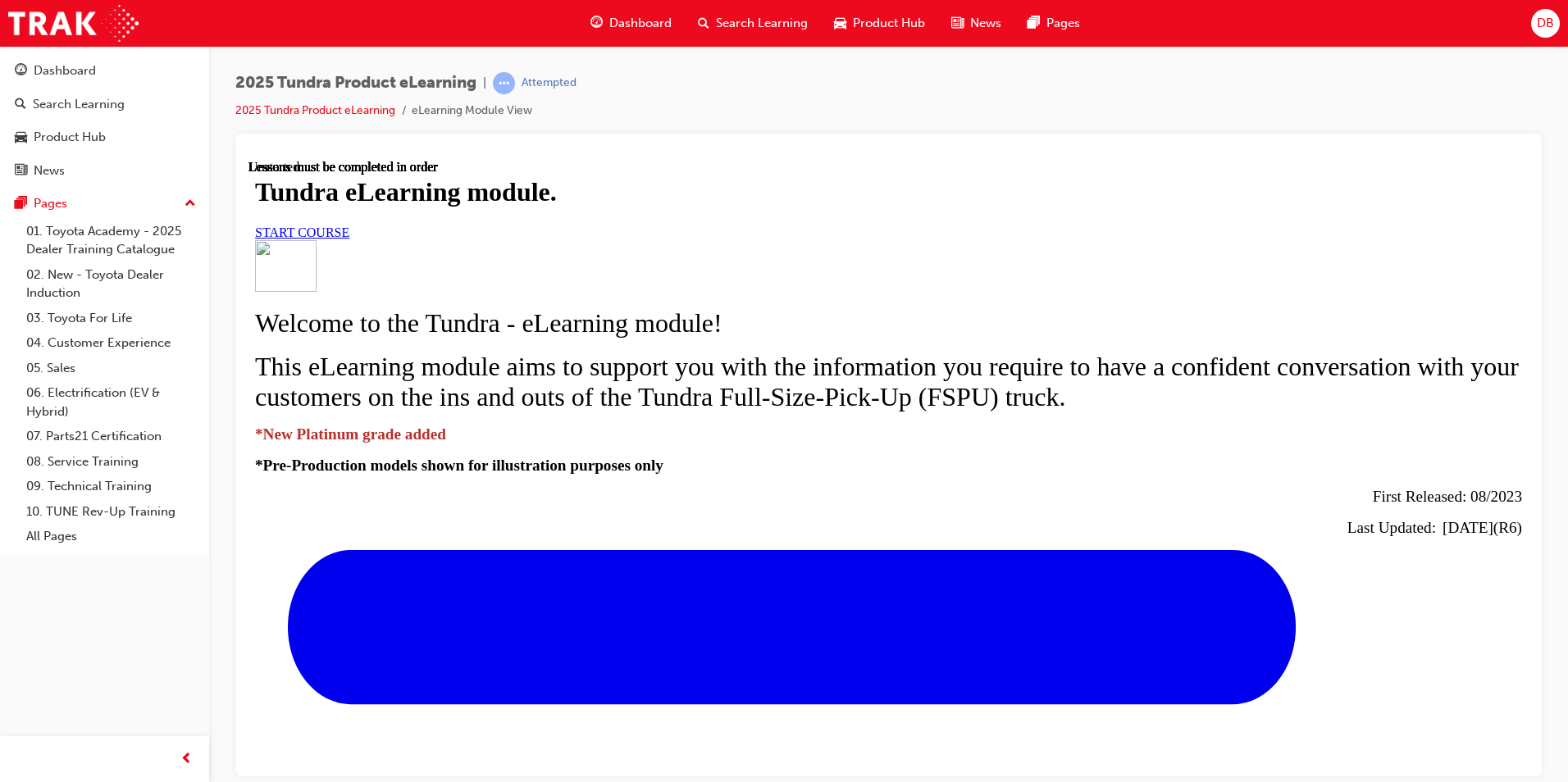
click at [349, 239] on span "START COURSE" at bounding box center [302, 232] width 94 height 14
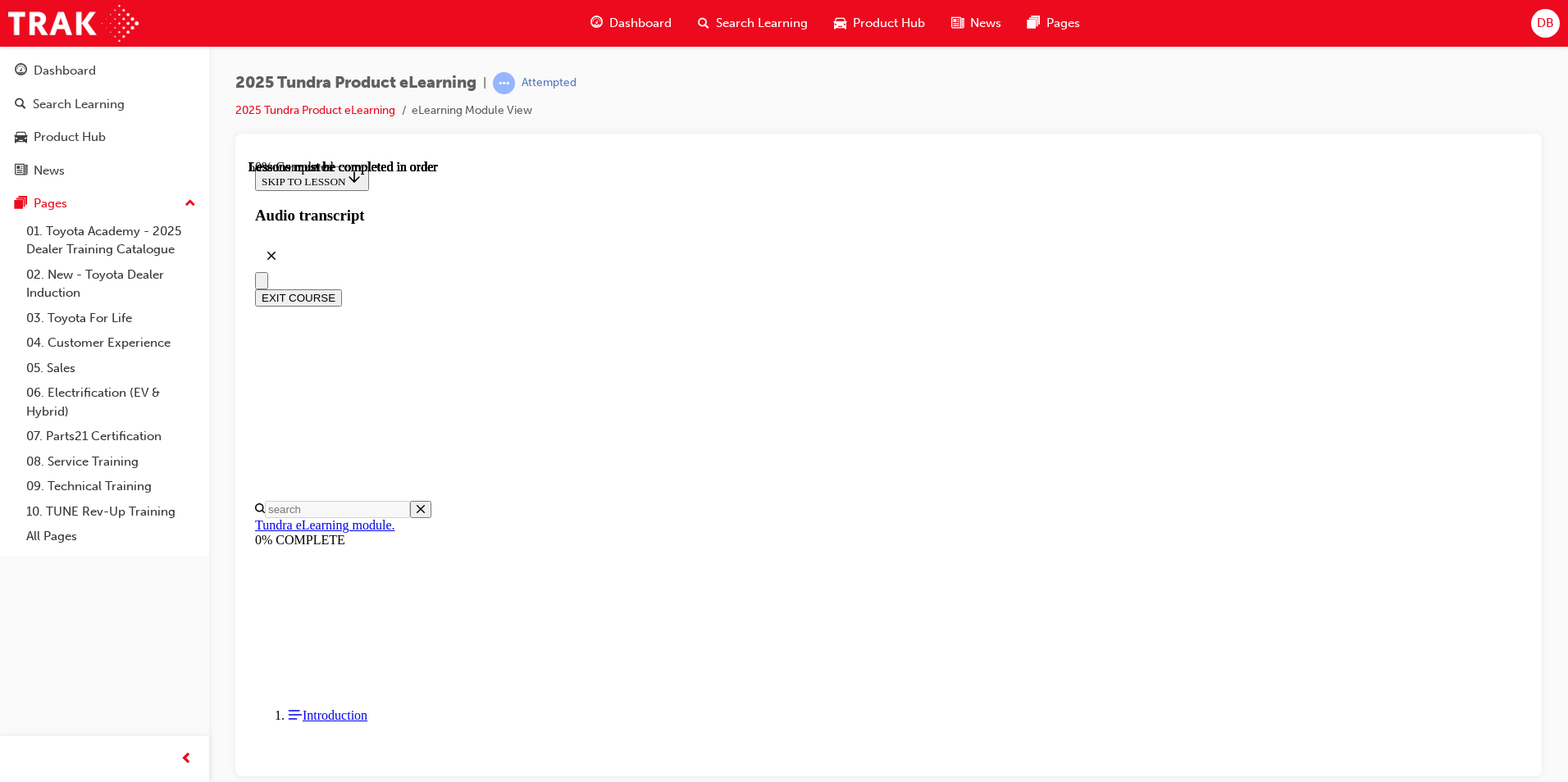
scroll to position [830, 0]
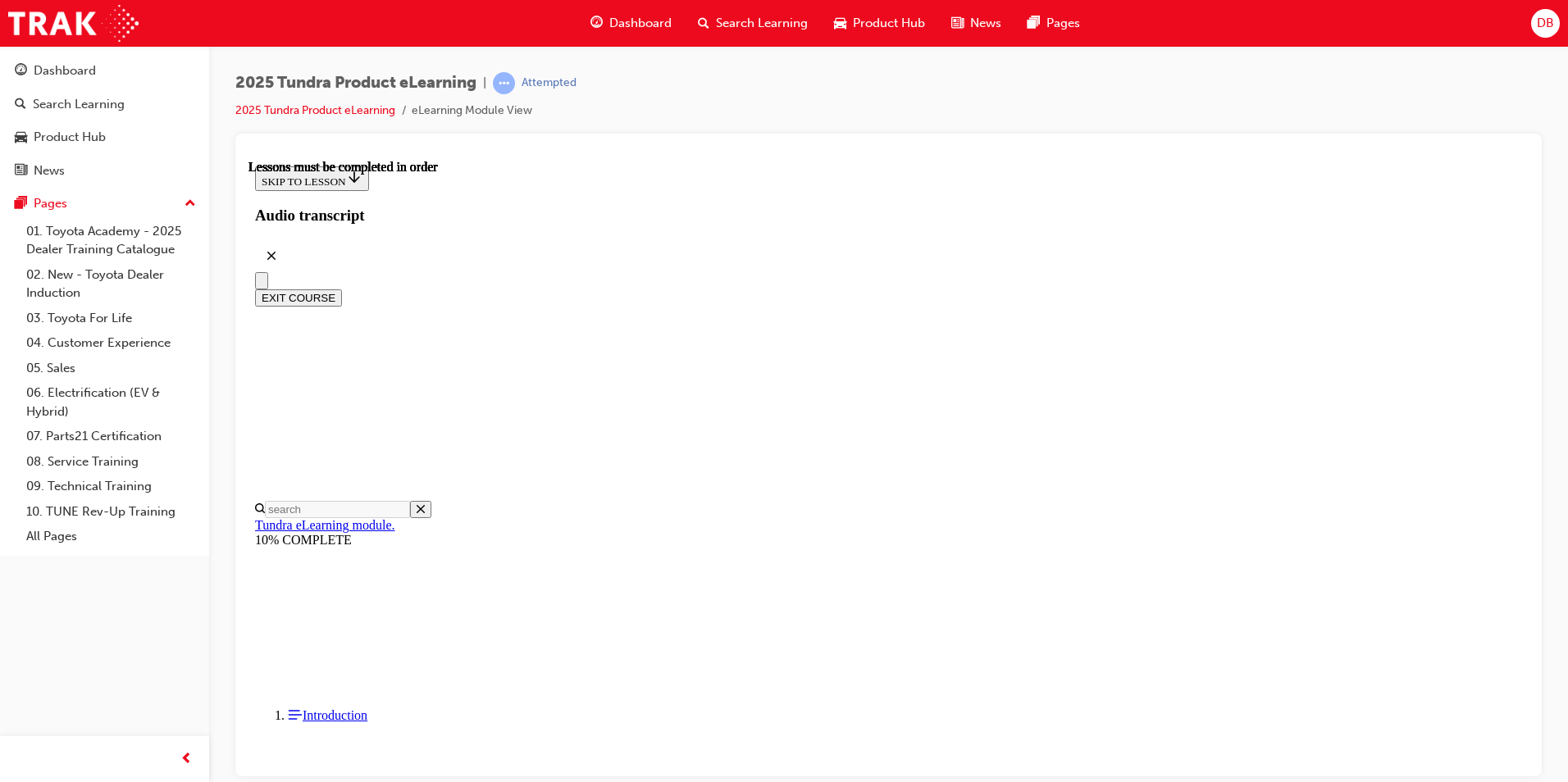
drag, startPoint x: 1274, startPoint y: 544, endPoint x: 1280, endPoint y: 537, distance: 9.2
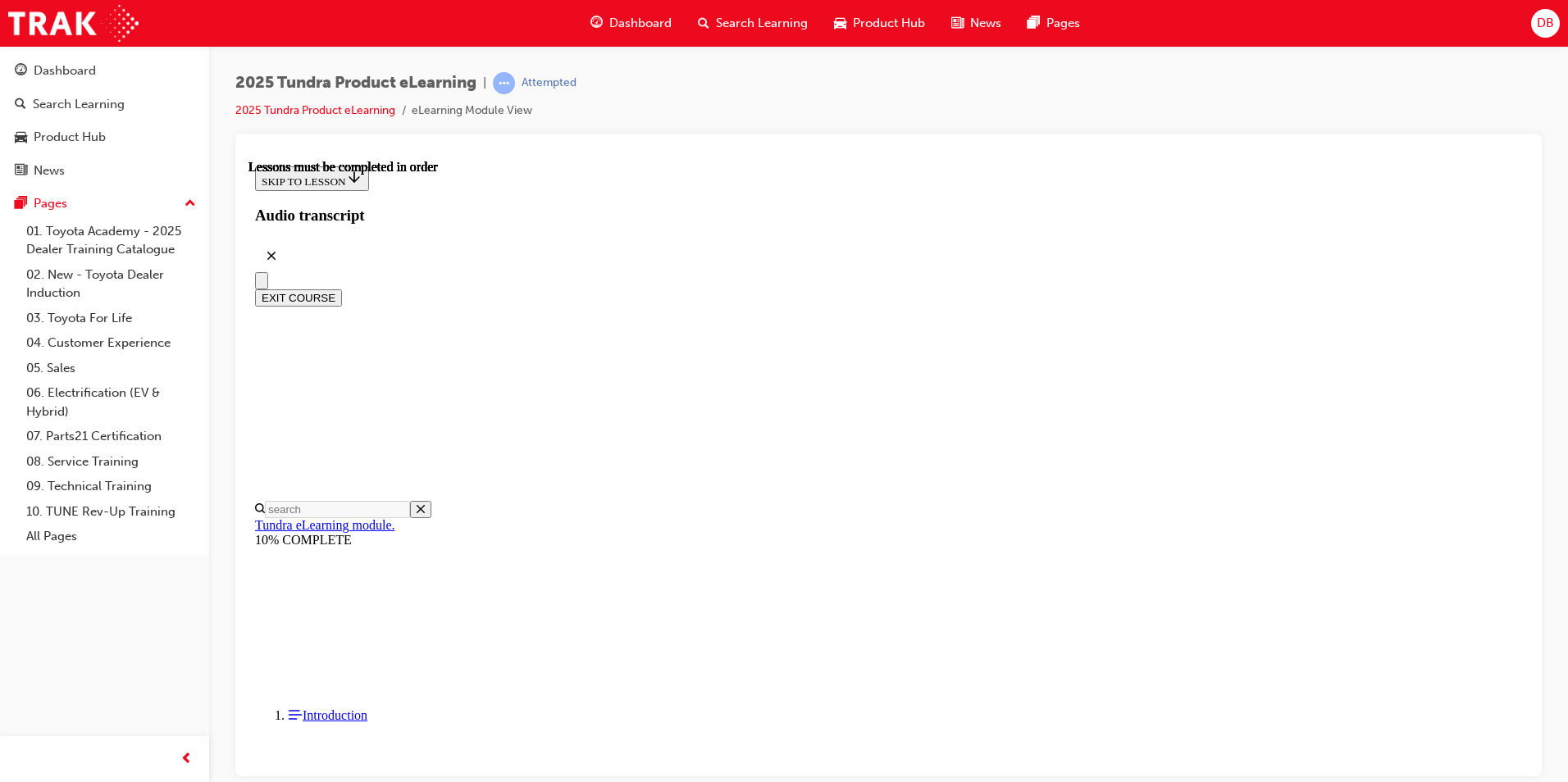
scroll to position [1185, 0]
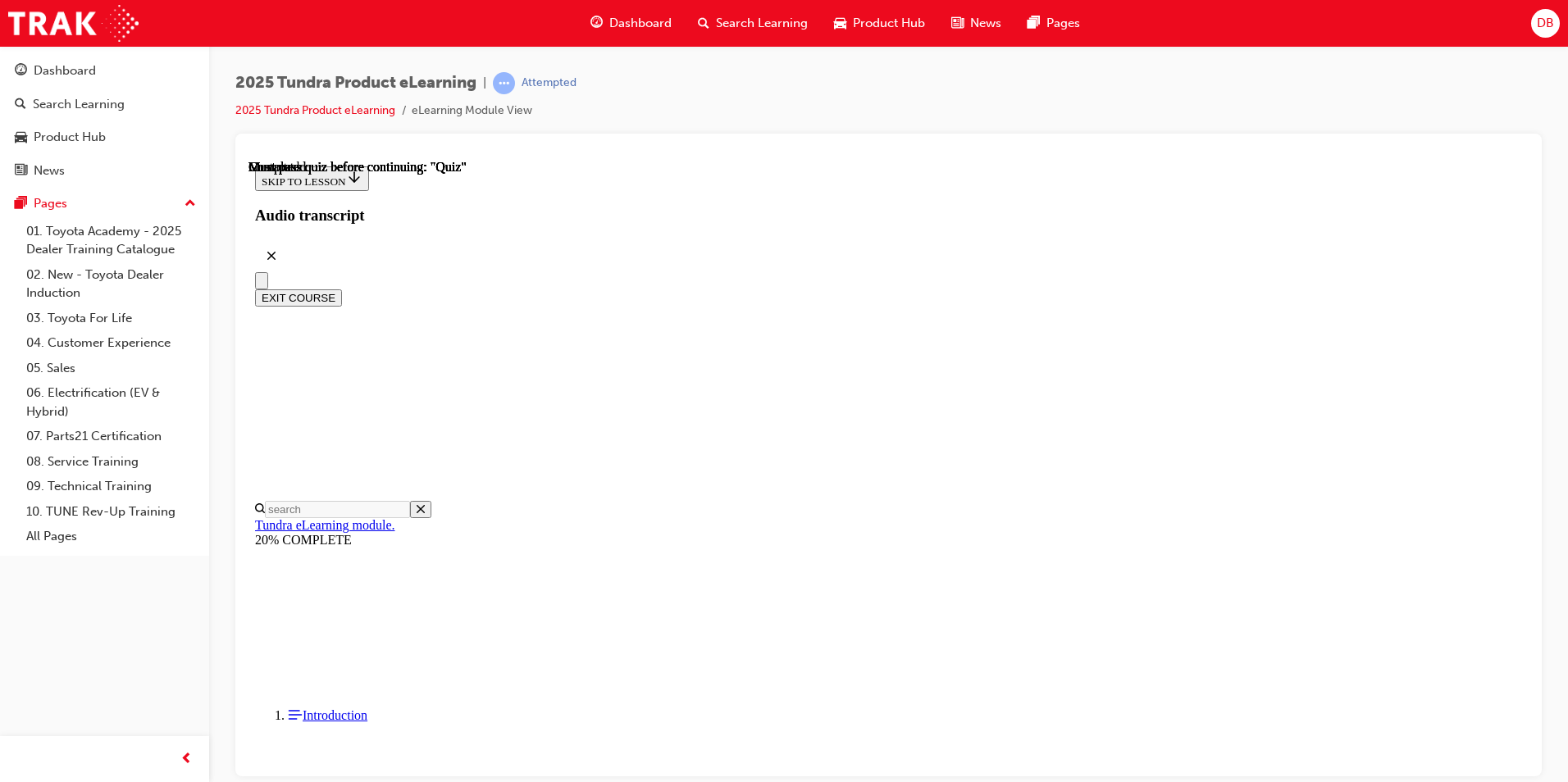
radio input "true"
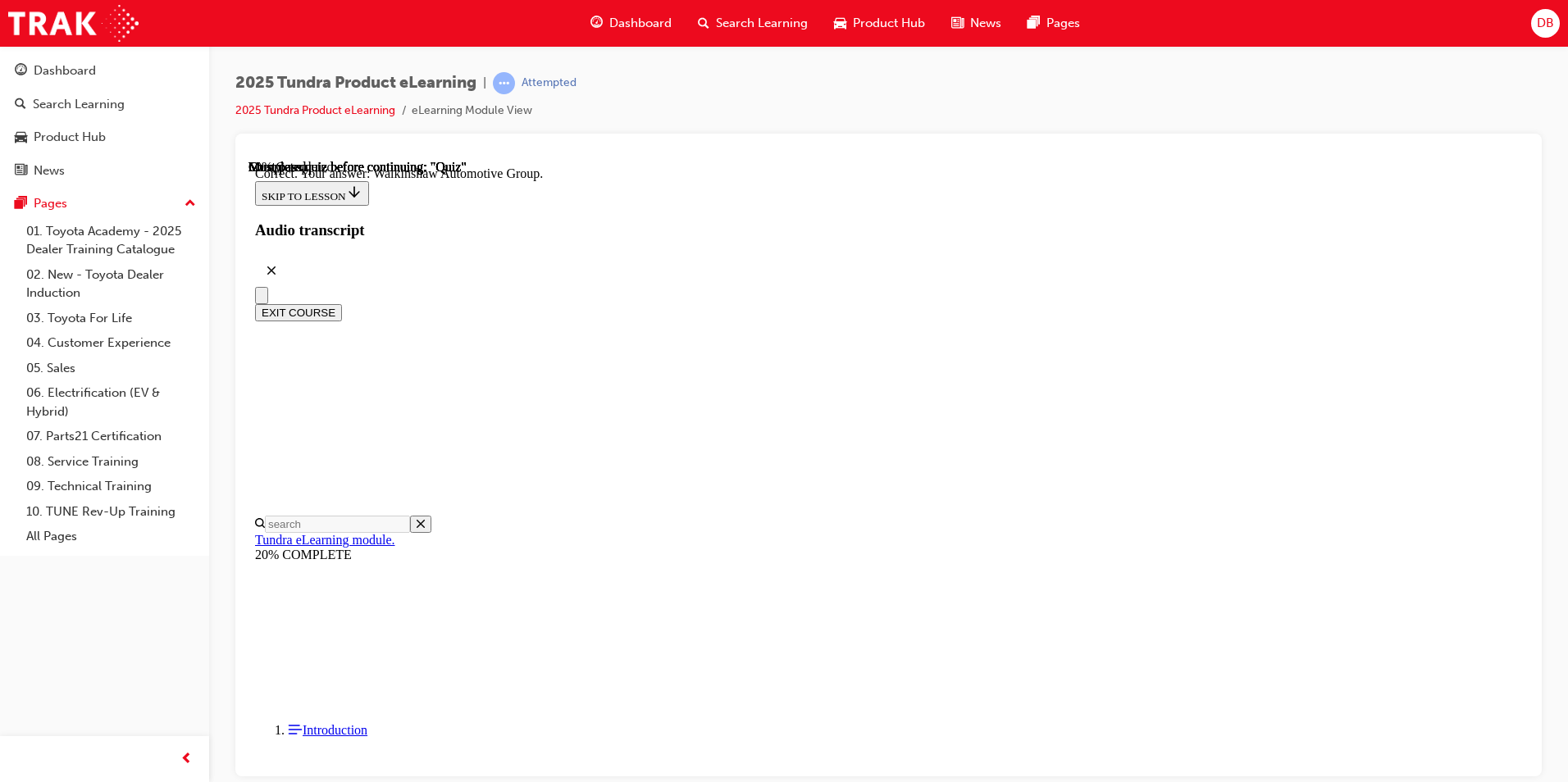
scroll to position [319, 0]
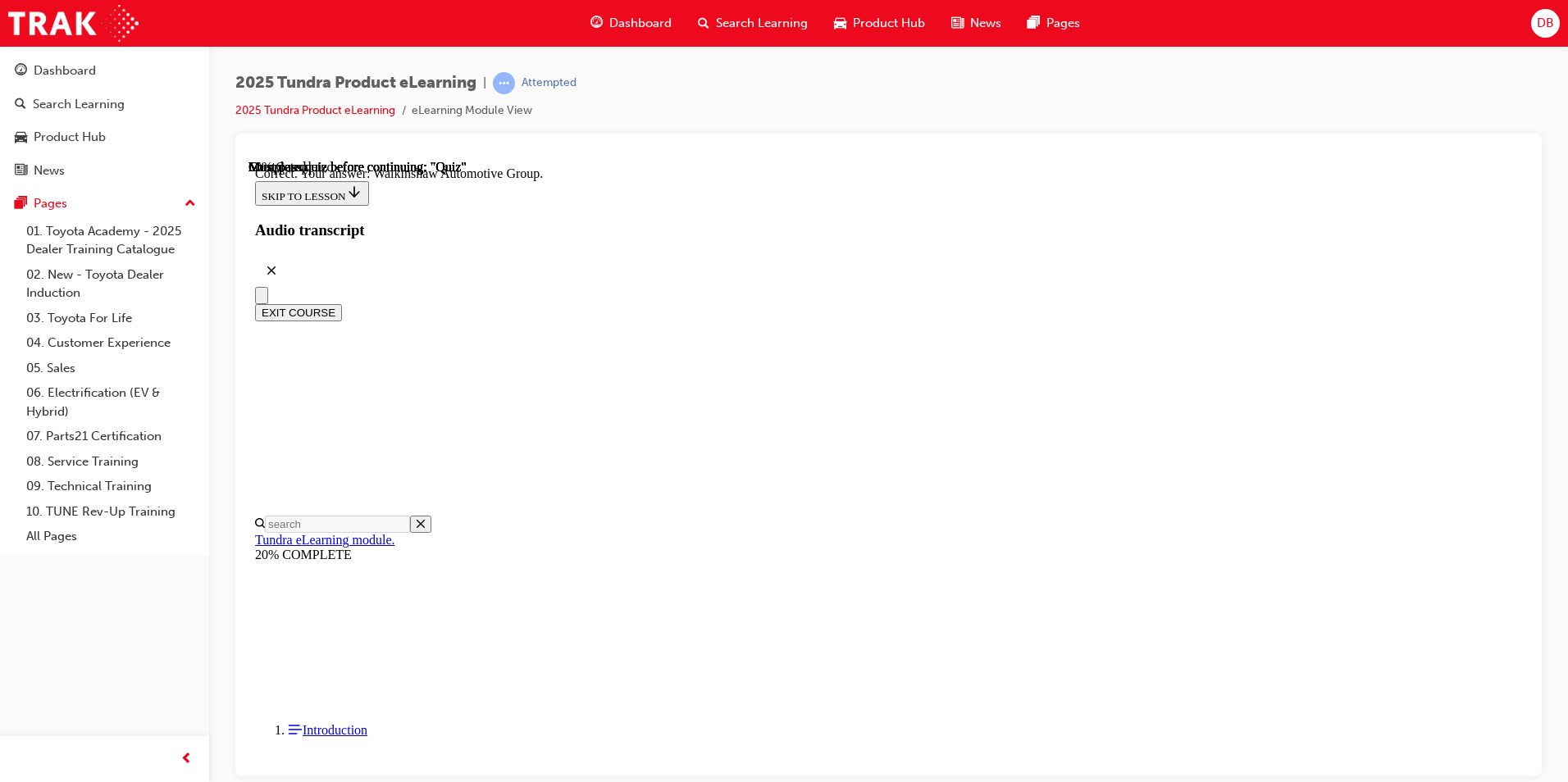
radio input "true"
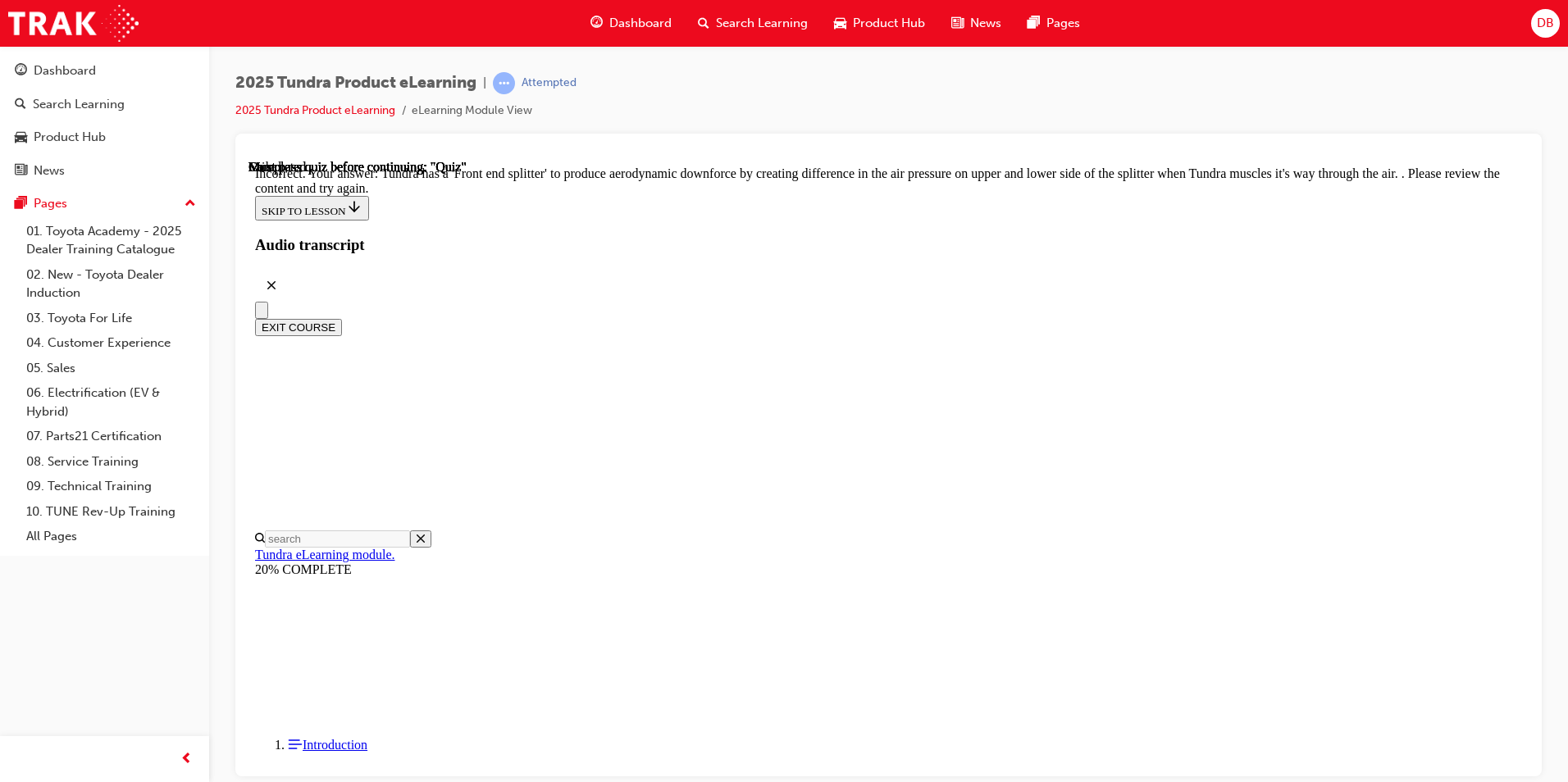
scroll to position [497, 0]
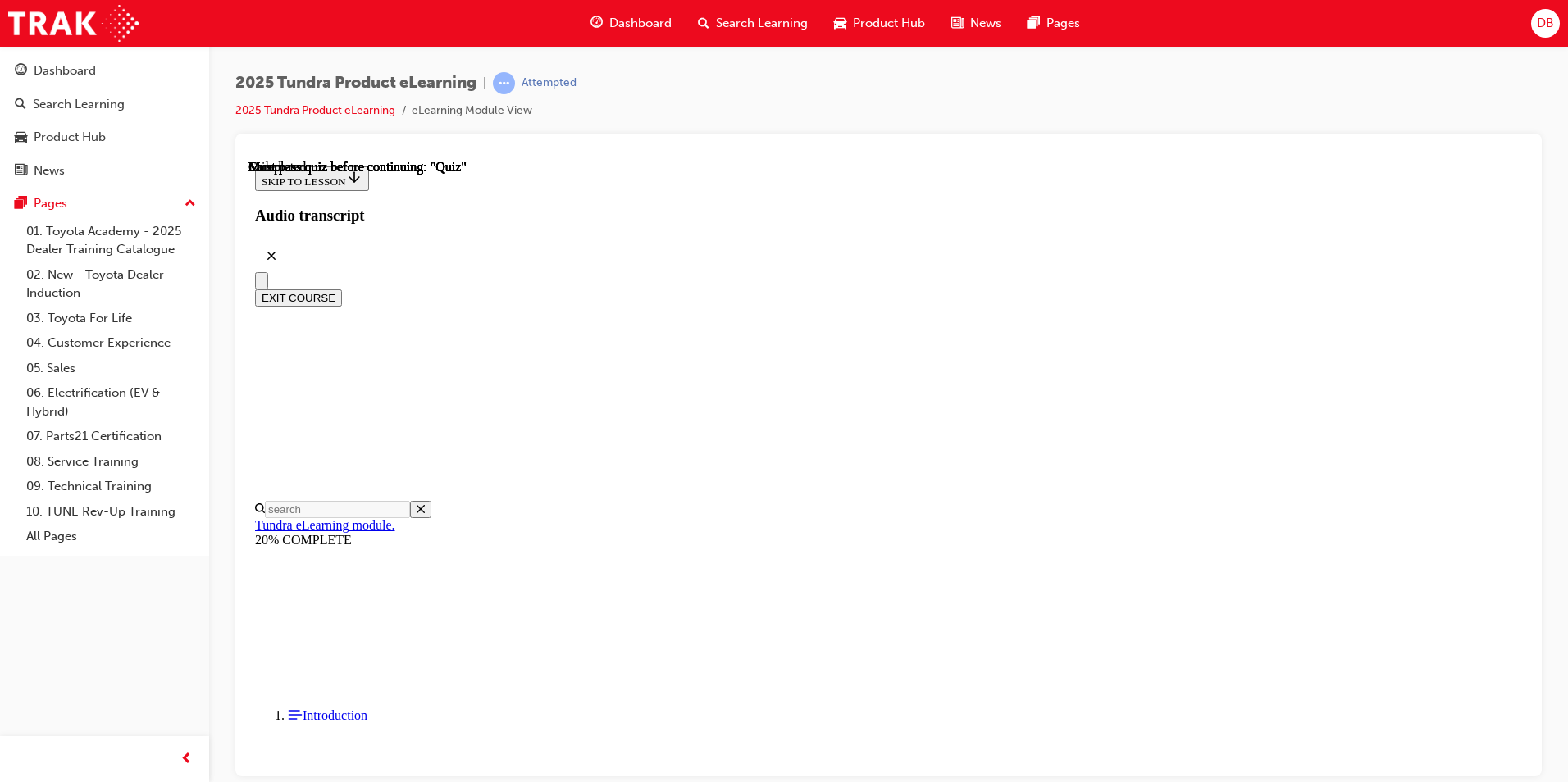
scroll to position [274, 0]
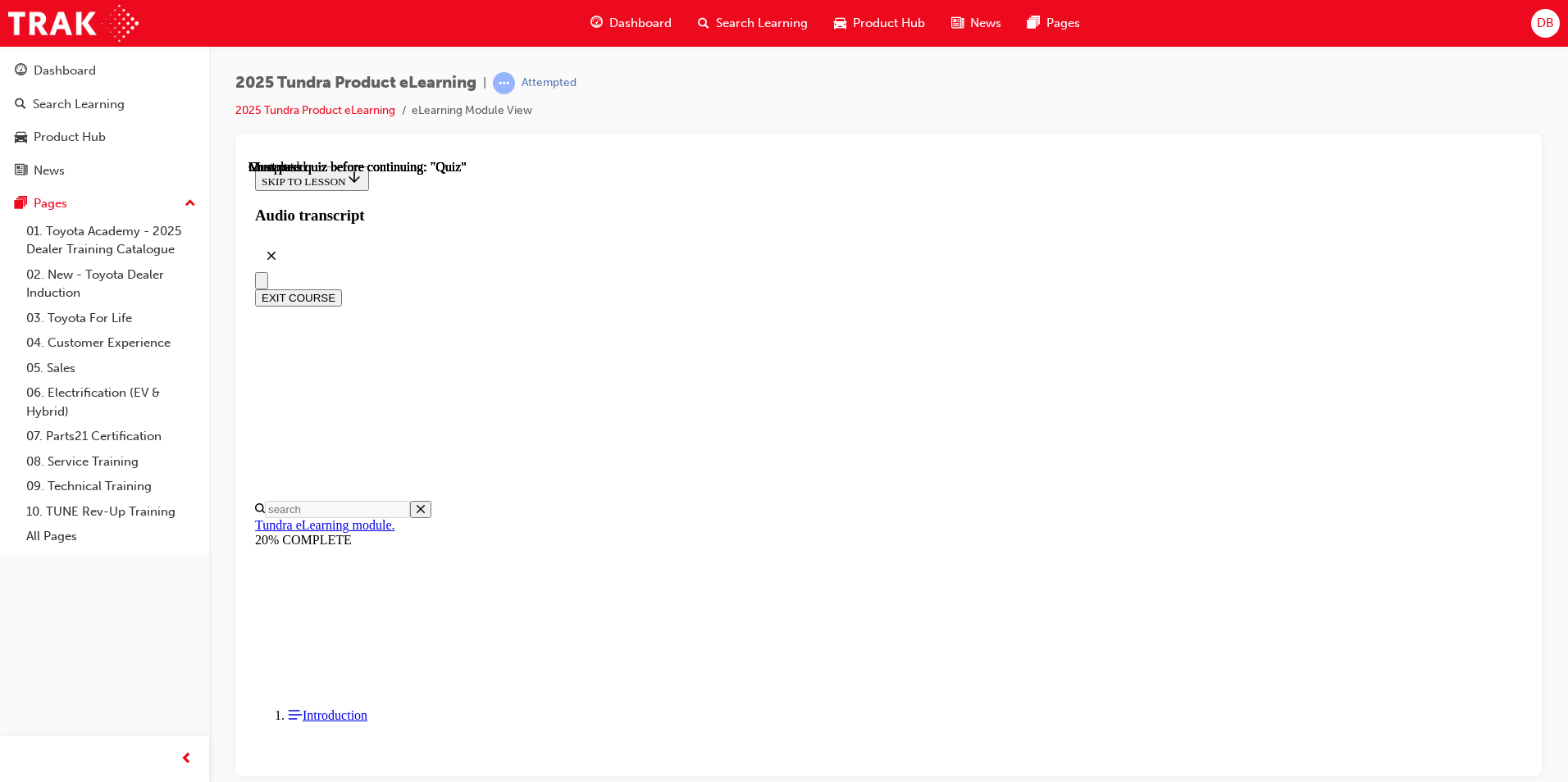
radio input "true"
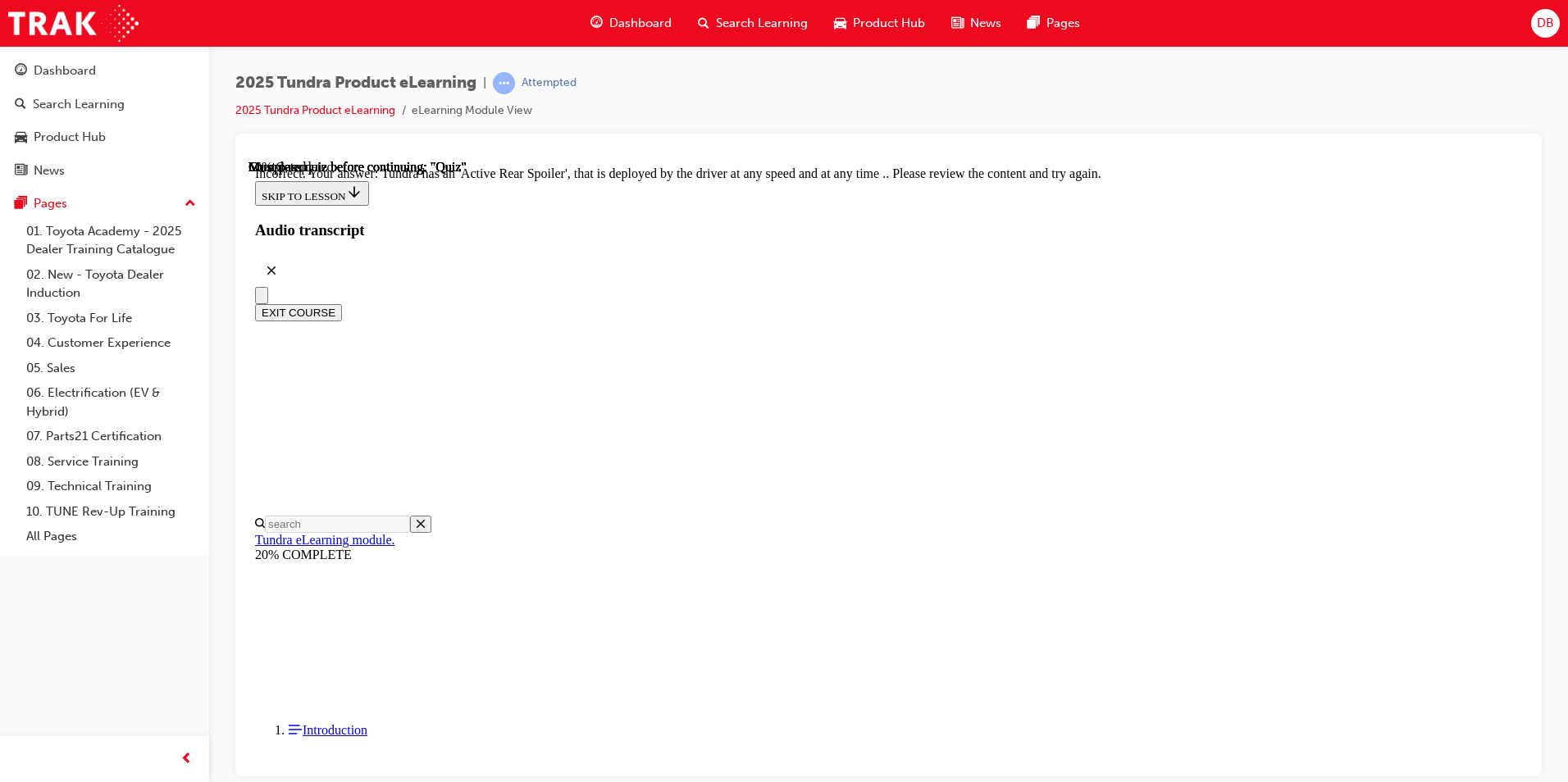
scroll to position [497, 0]
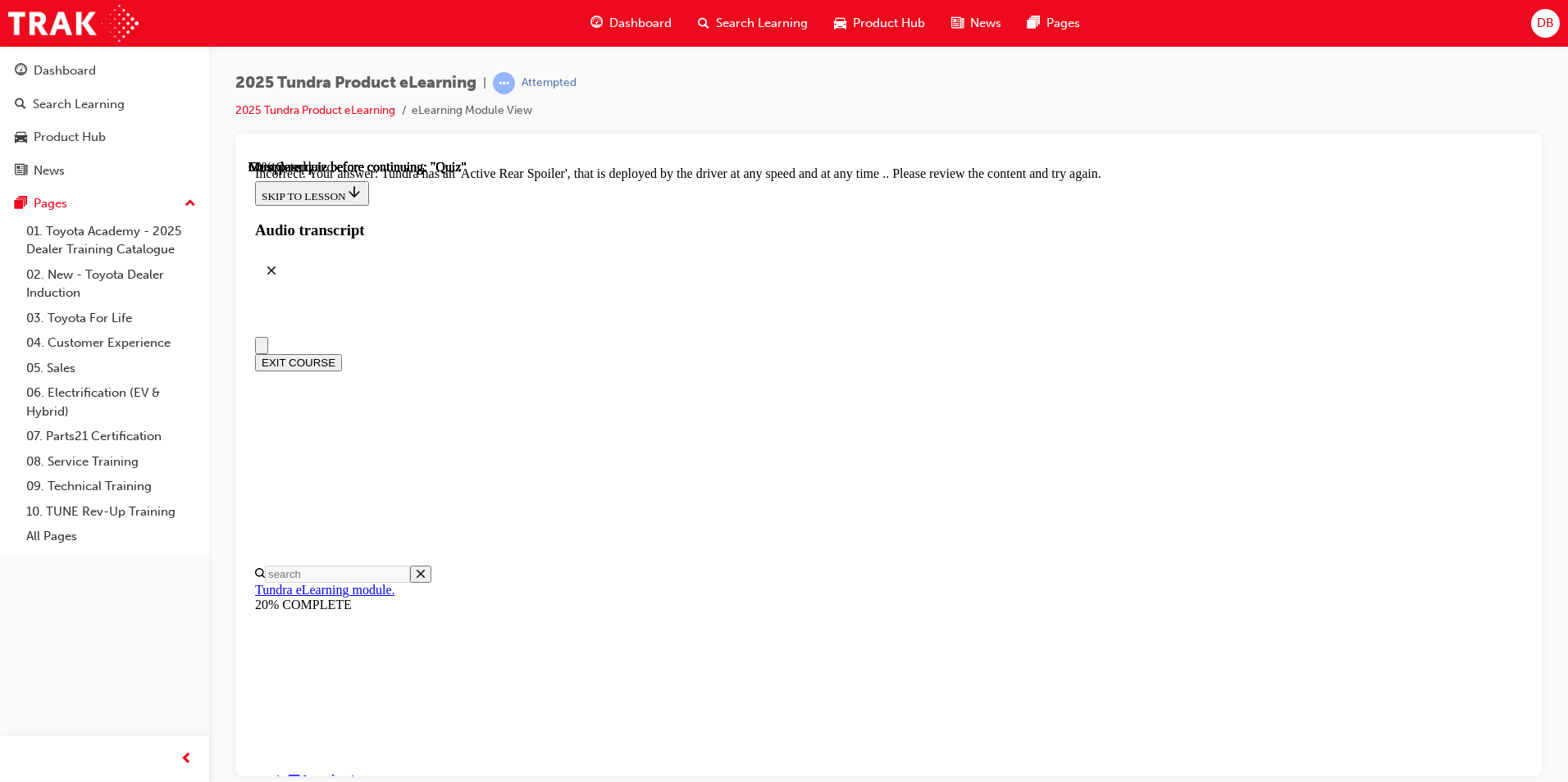
radio input "true"
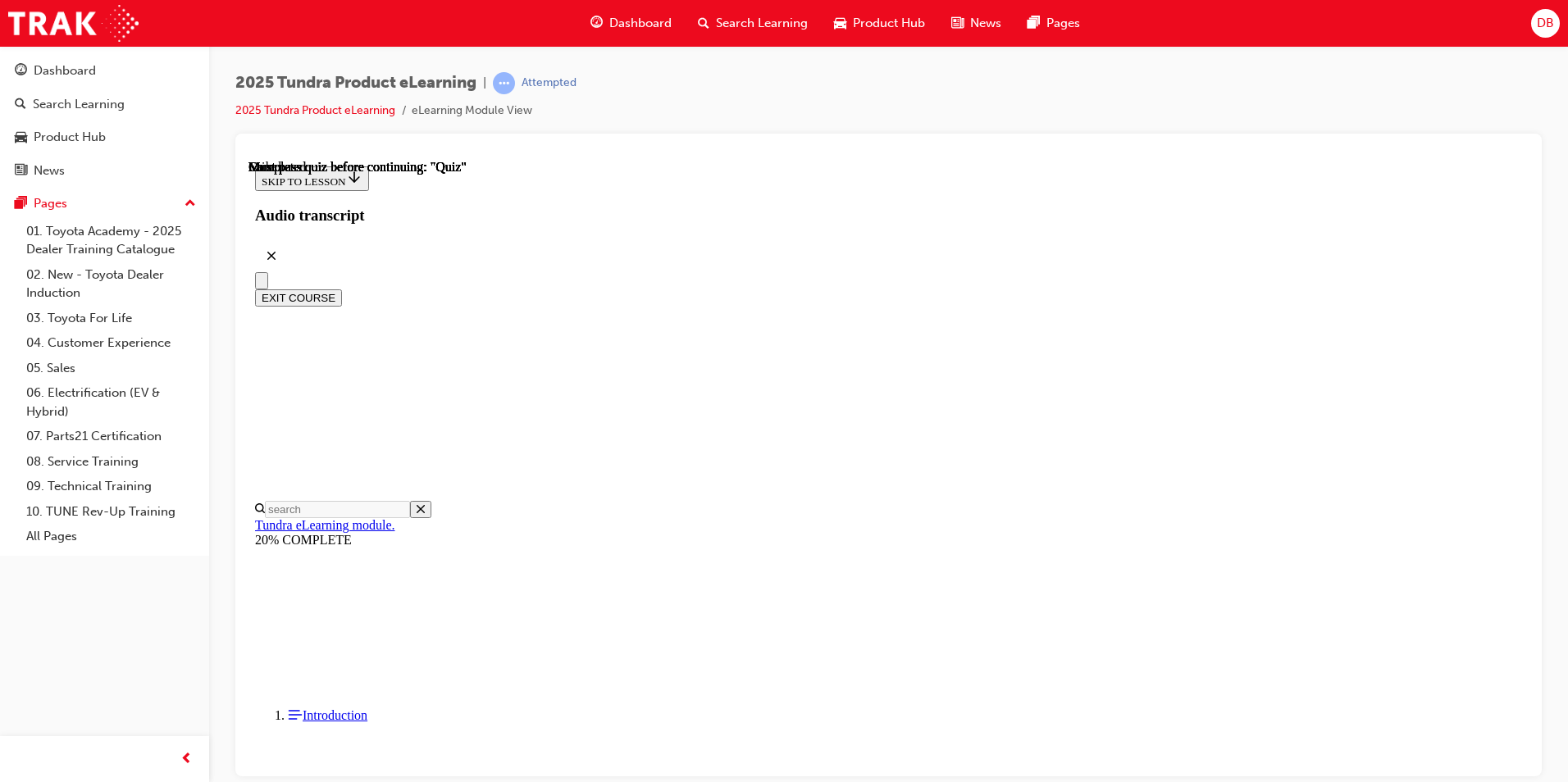
scroll to position [274, 0]
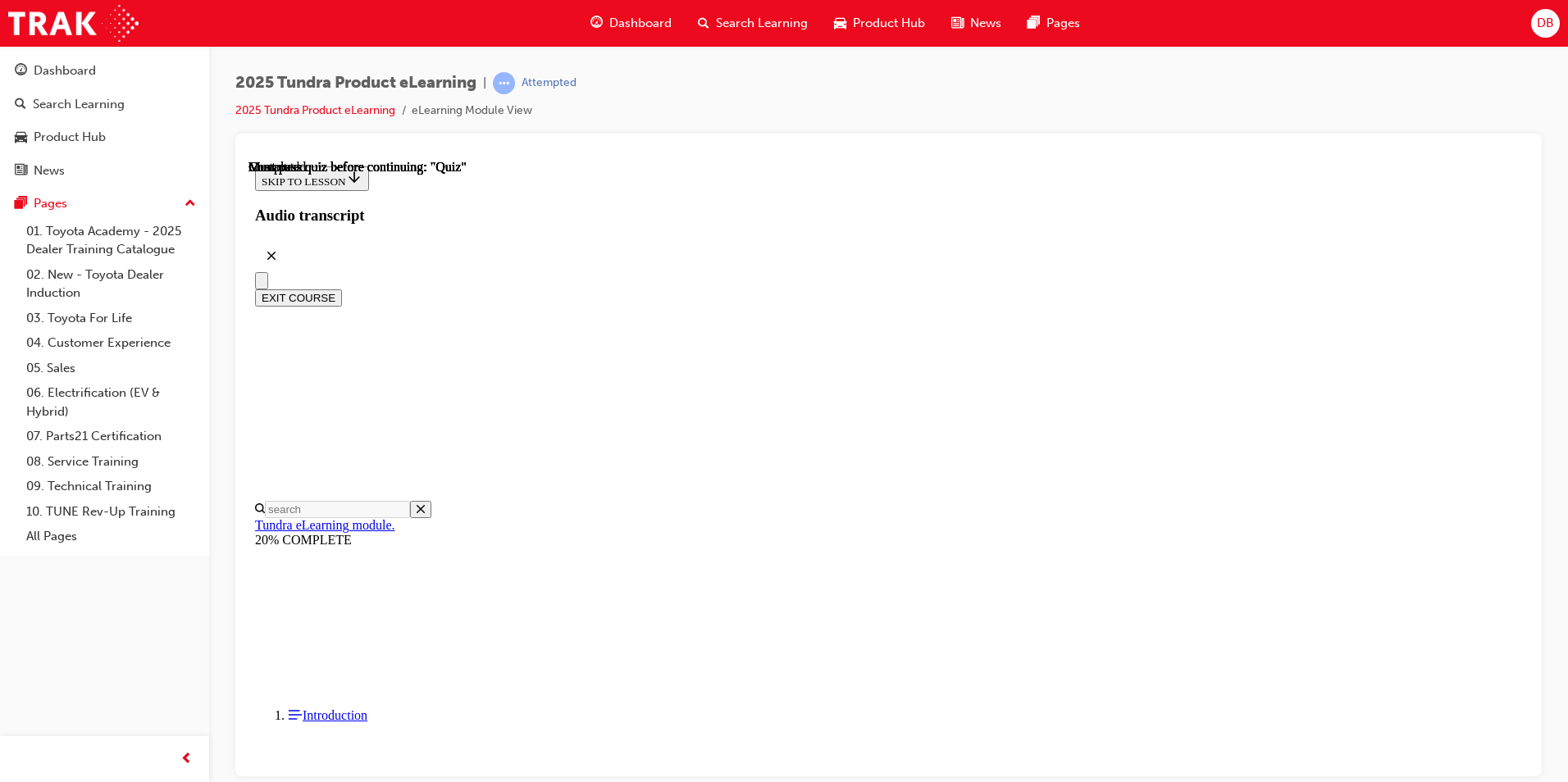
drag, startPoint x: 741, startPoint y: 311, endPoint x: 910, endPoint y: 311, distance: 169.0
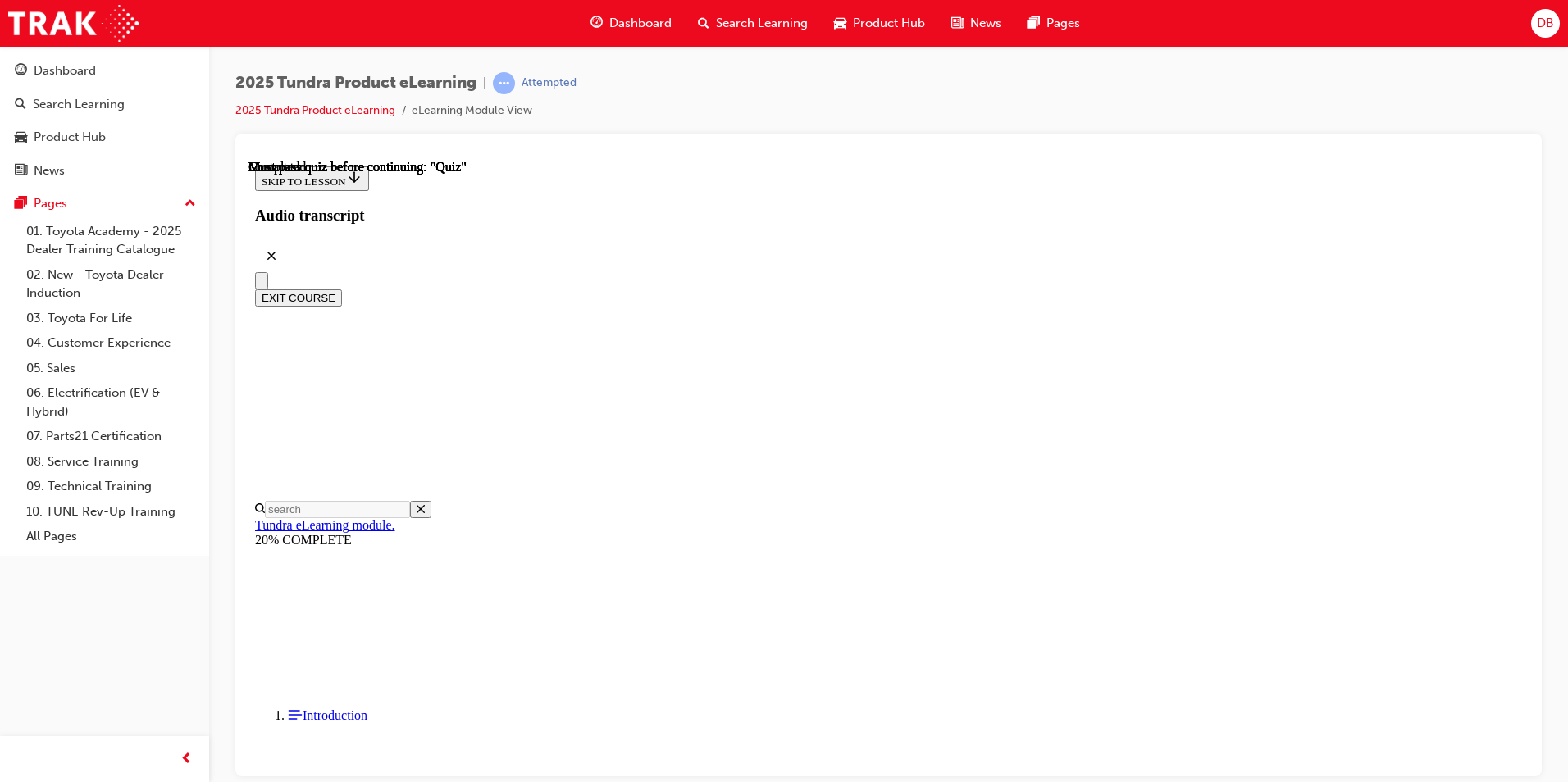
radio input "true"
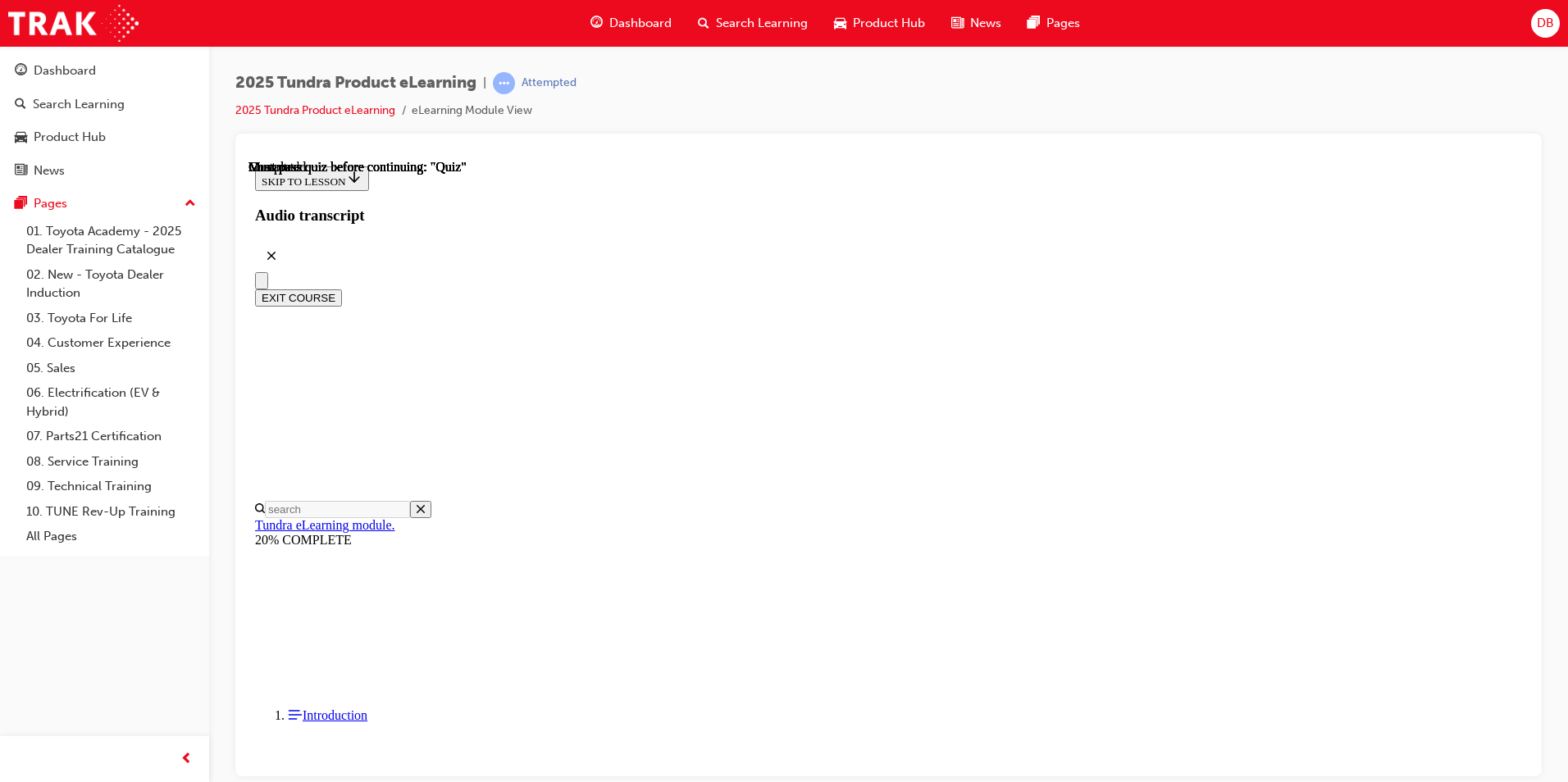
radio input "true"
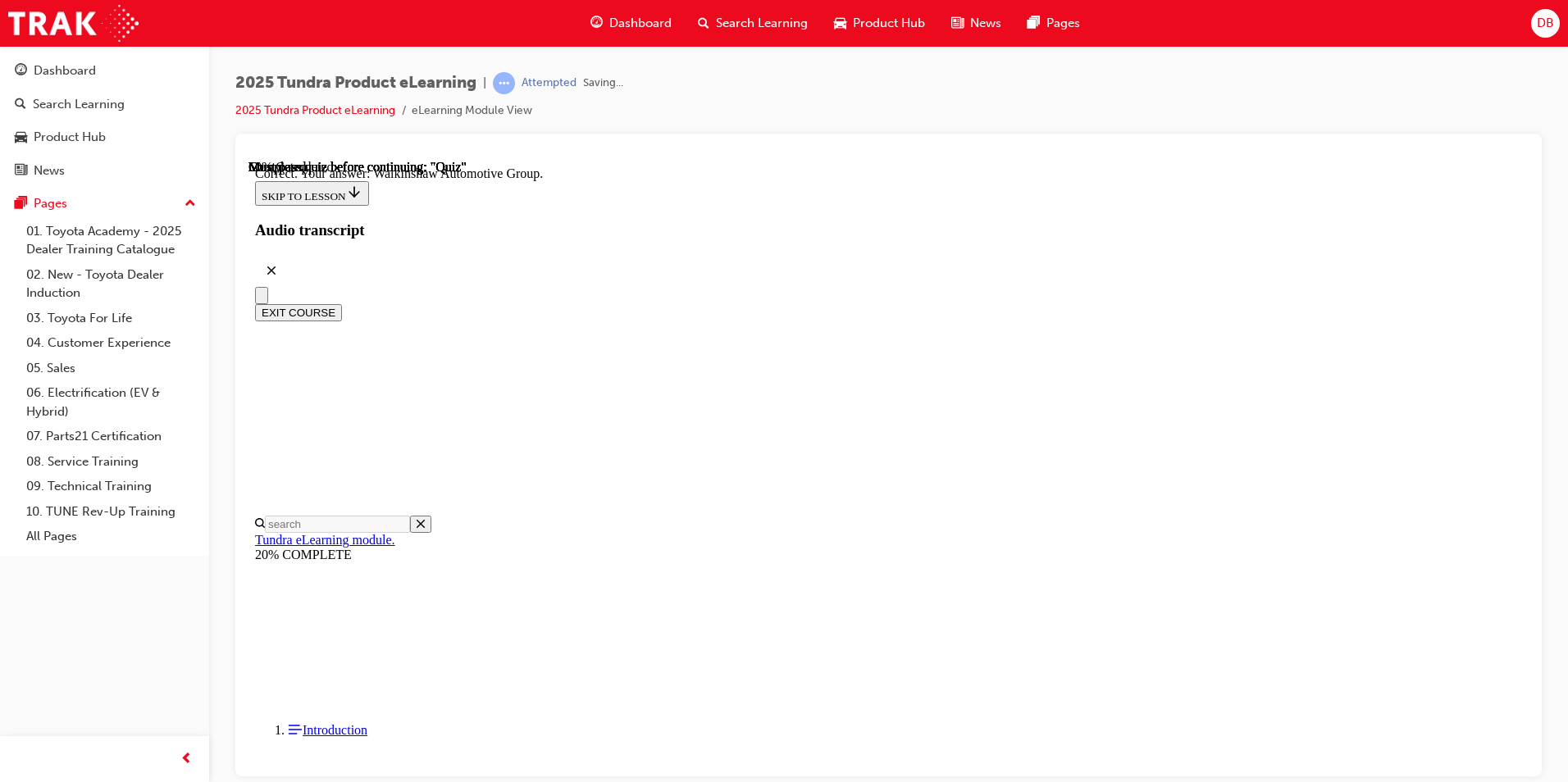
scroll to position [319, 0]
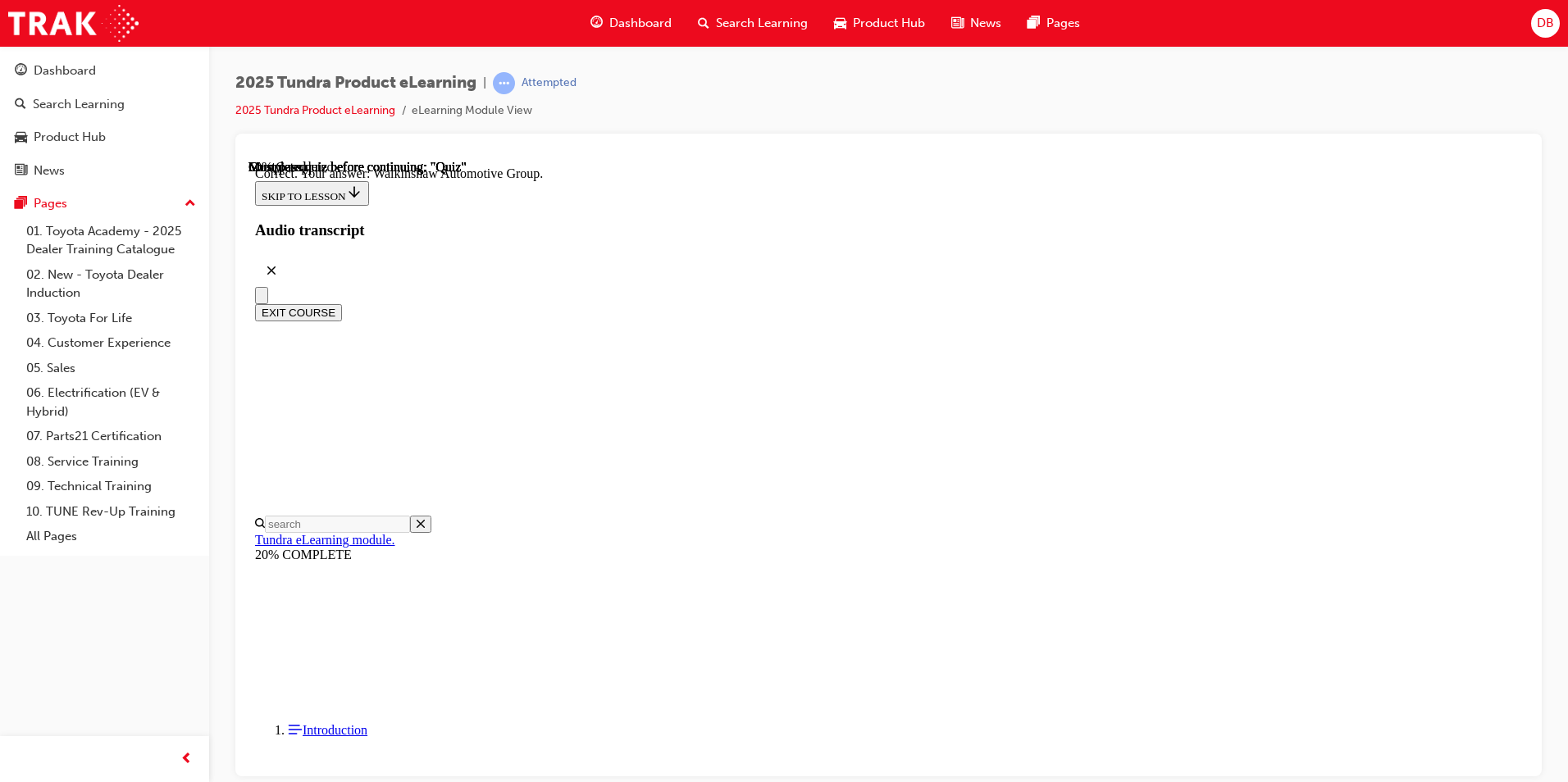
radio input "true"
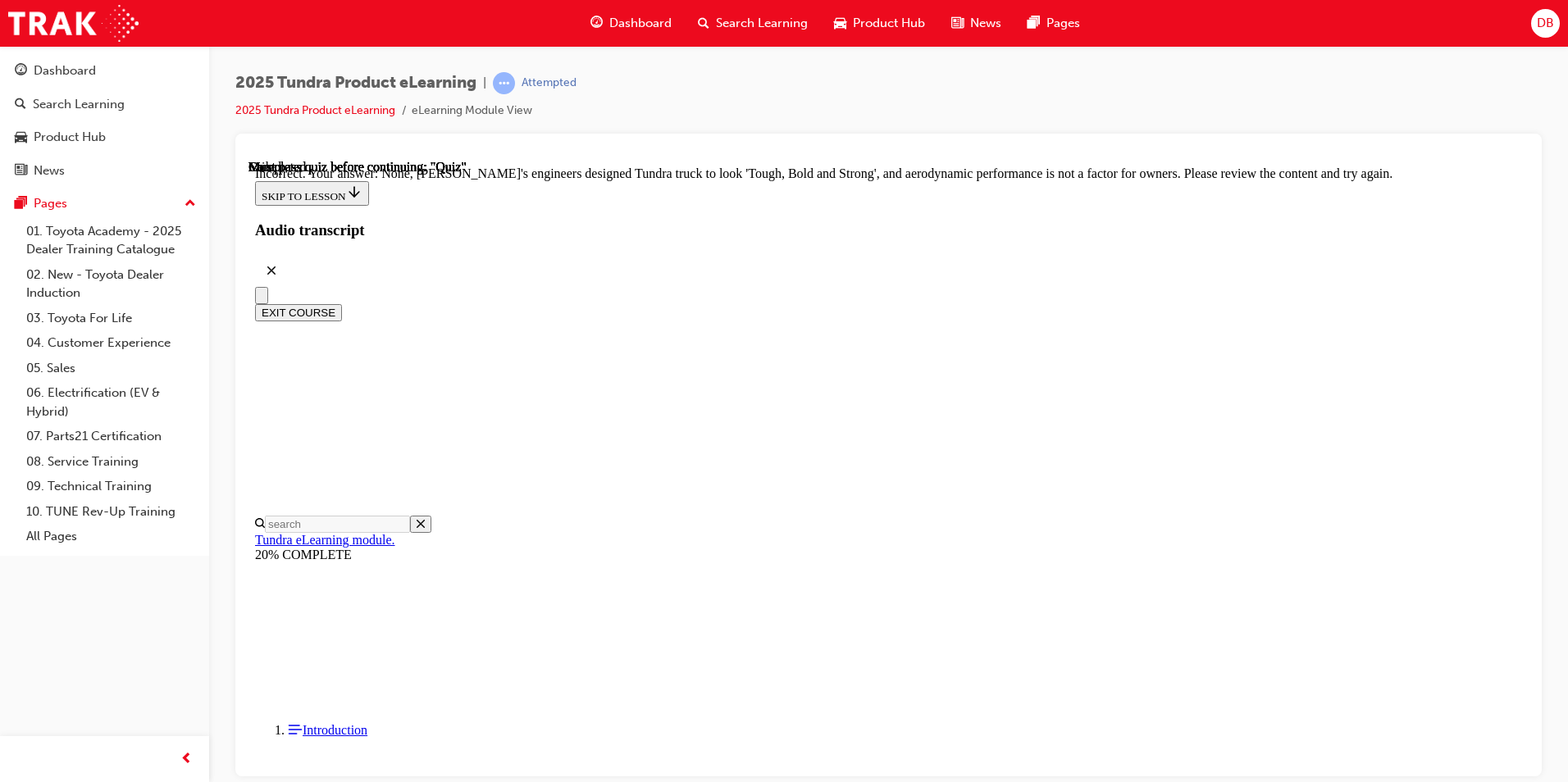
scroll to position [497, 0]
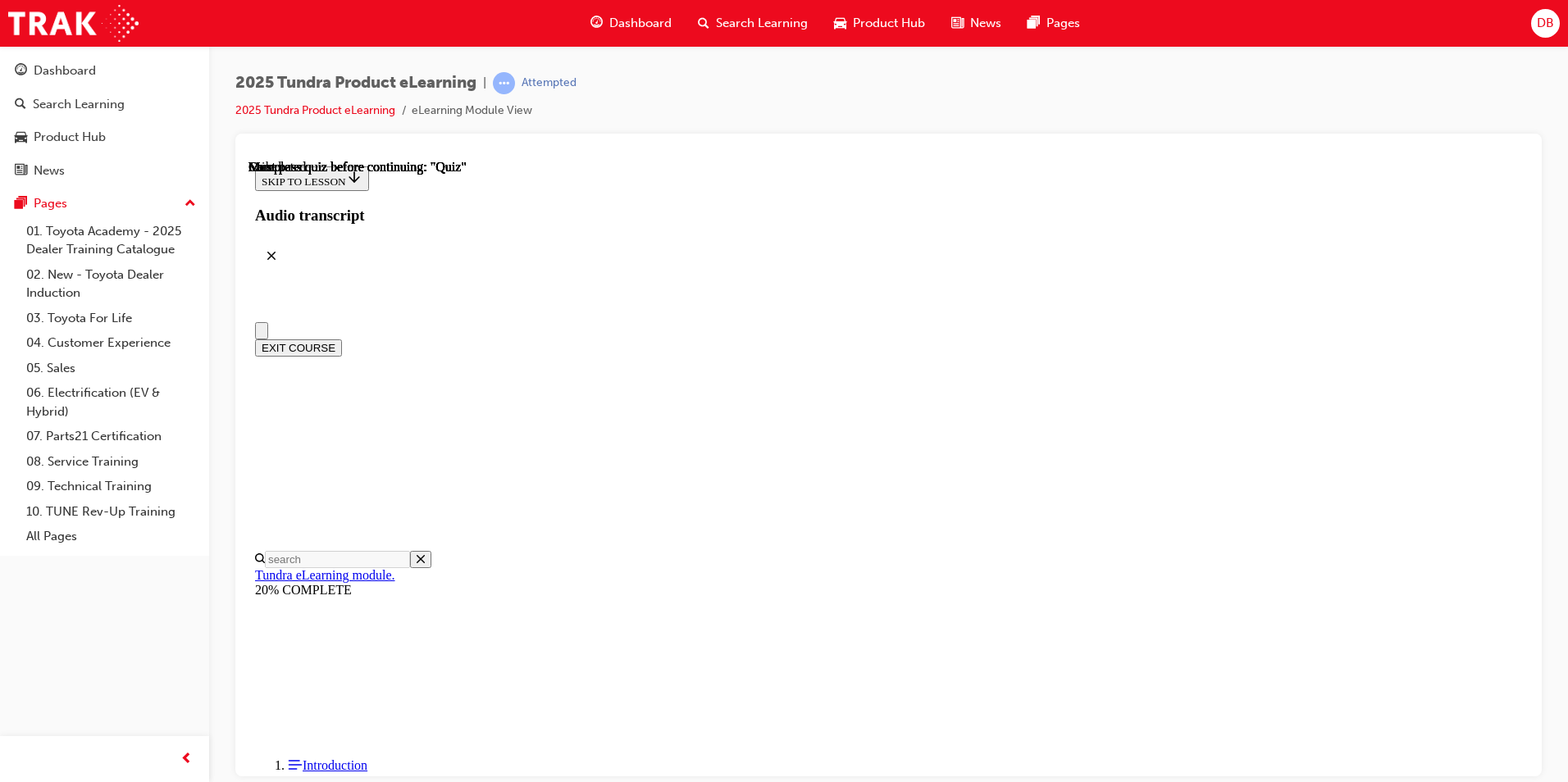
scroll to position [274, 0]
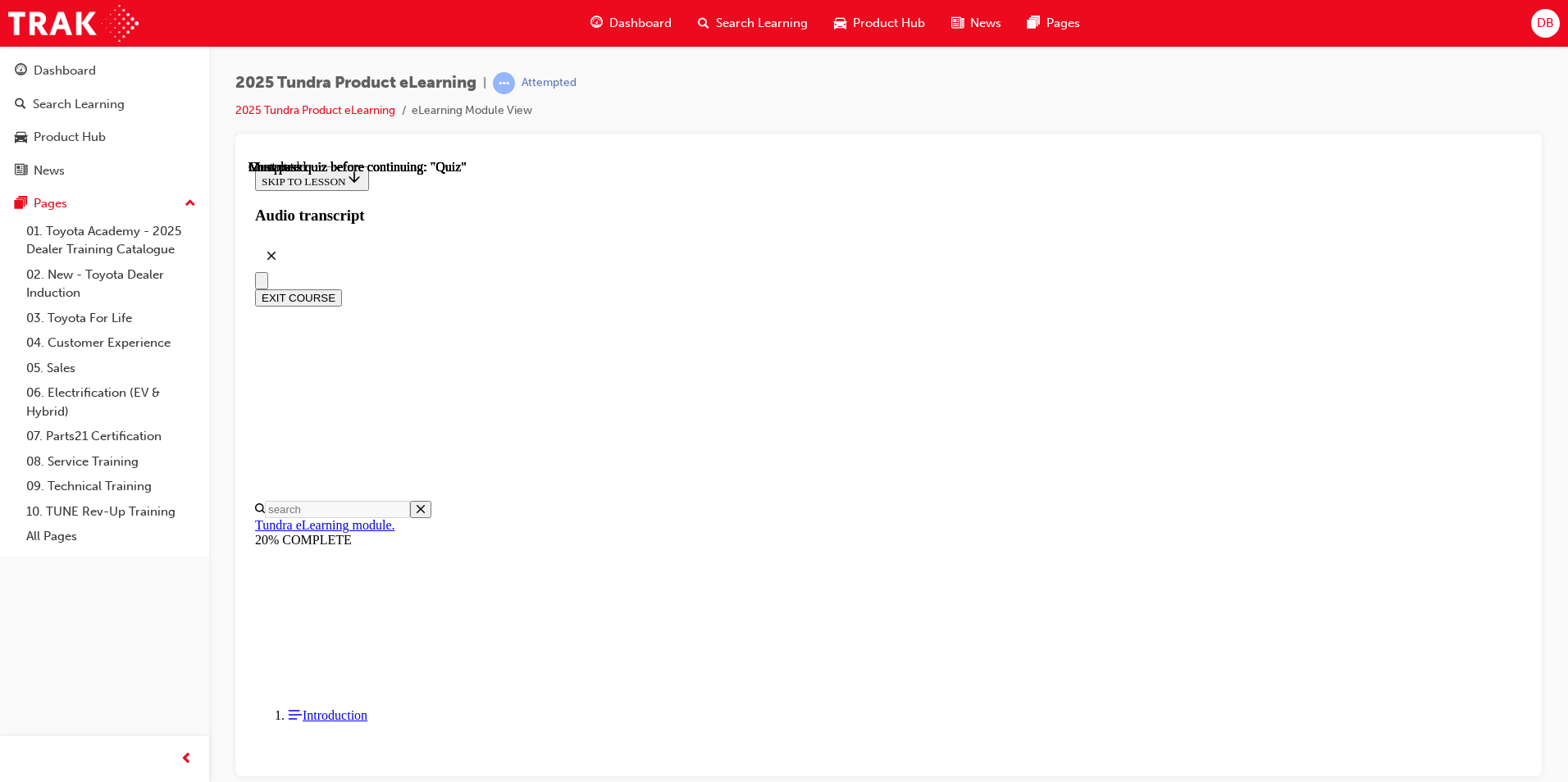
radio input "true"
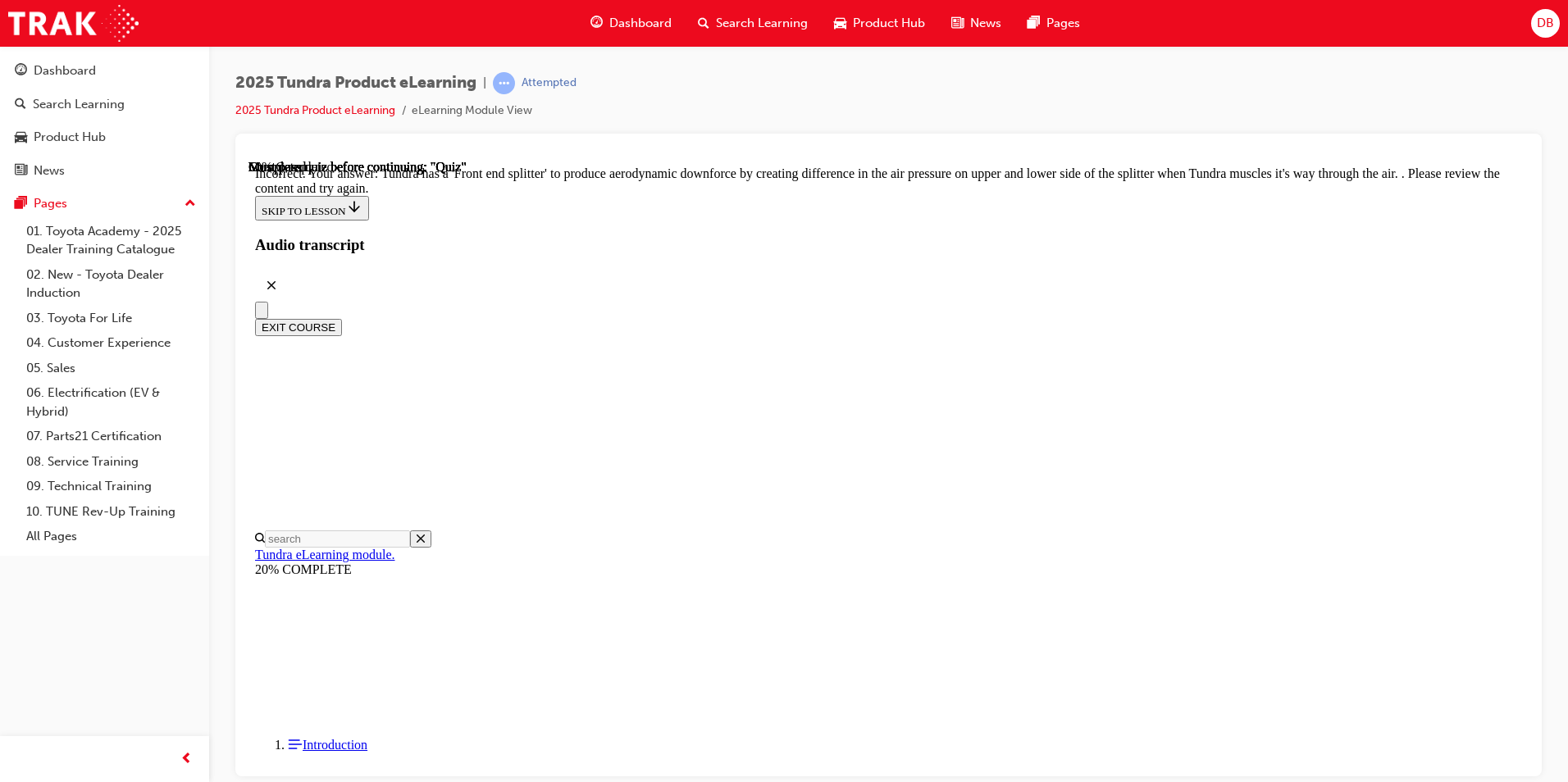
scroll to position [497, 0]
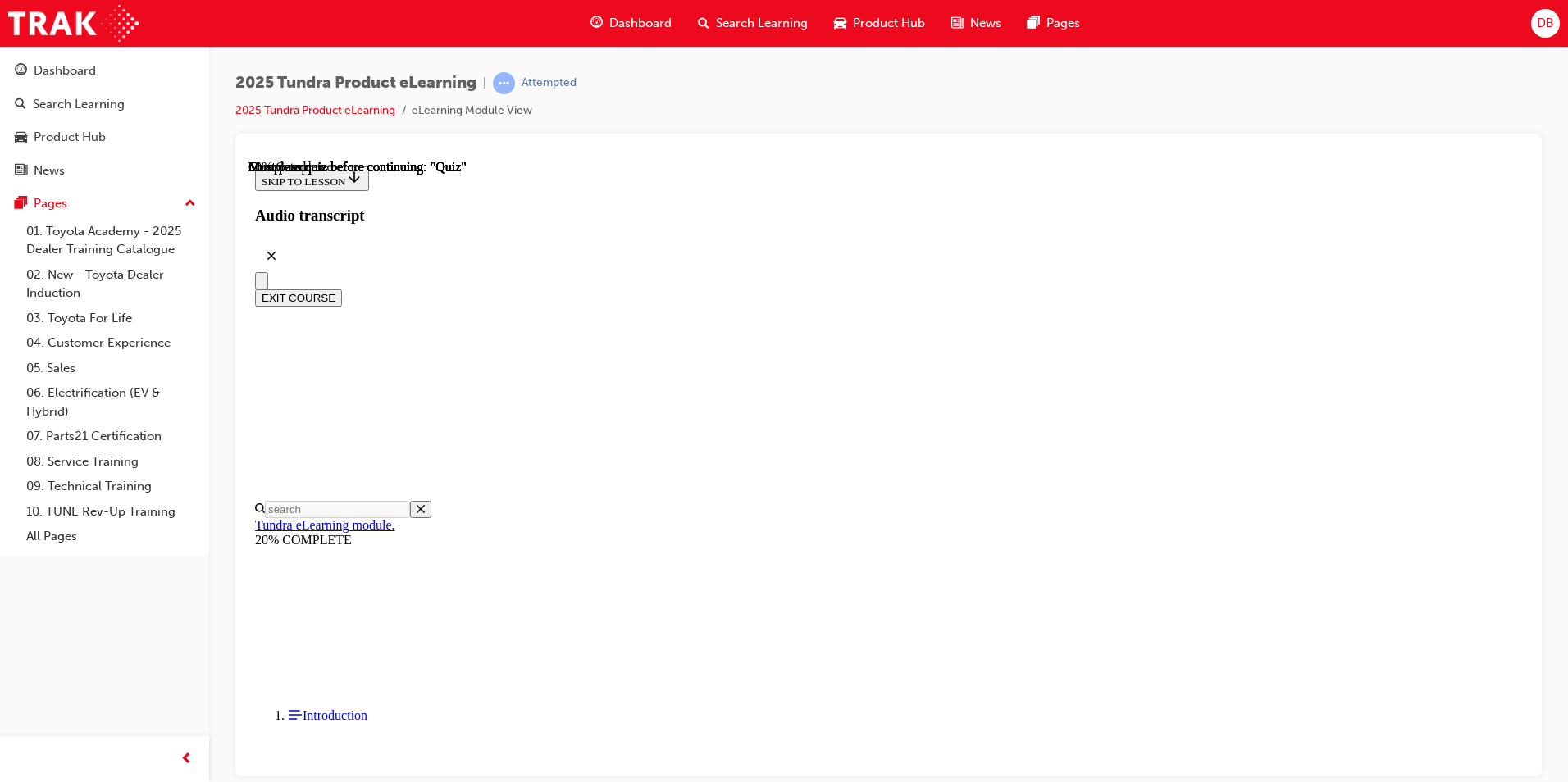
scroll to position [789, 0]
